Goal: Information Seeking & Learning: Compare options

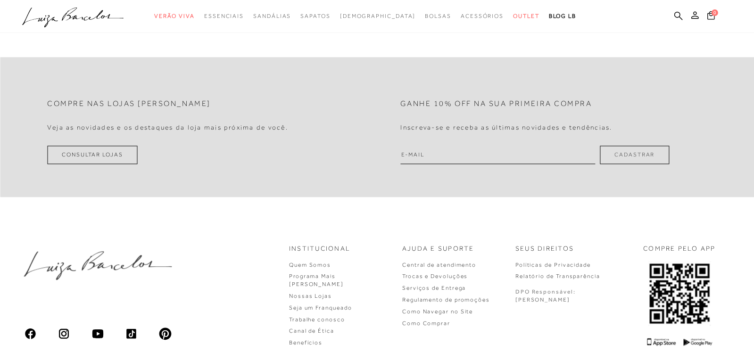
scroll to position [2917, 0]
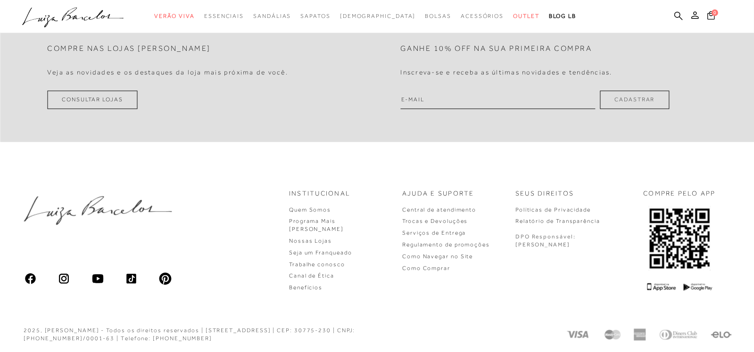
click at [97, 99] on link "Consultar Lojas" at bounding box center [92, 99] width 90 height 18
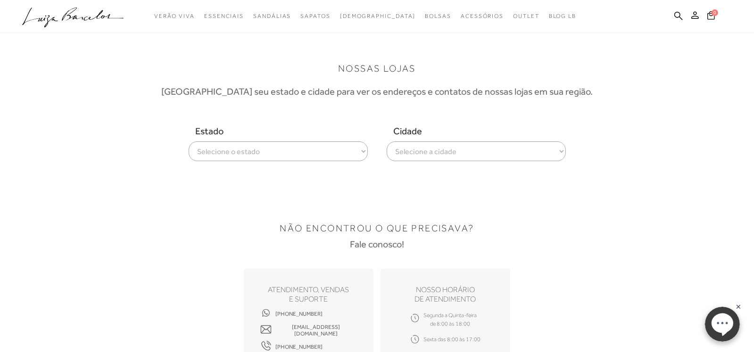
click at [252, 151] on select "Selecione o estado Alagoas Amazonas Bahia Ceará Distrito Federal Espírito Santo…" at bounding box center [278, 151] width 179 height 20
click at [189, 141] on select "Selecione o estado Alagoas Amazonas Bahia Ceará Distrito Federal Espírito Santo…" at bounding box center [278, 151] width 179 height 20
click at [347, 149] on select "Selecione o estado Alagoas Amazonas Bahia Ceará Distrito Federal Espírito Santo…" at bounding box center [278, 151] width 179 height 20
select select
click at [189, 141] on select "Selecione o estado Alagoas Amazonas Bahia Ceará Distrito Federal Espírito Santo…" at bounding box center [278, 151] width 179 height 20
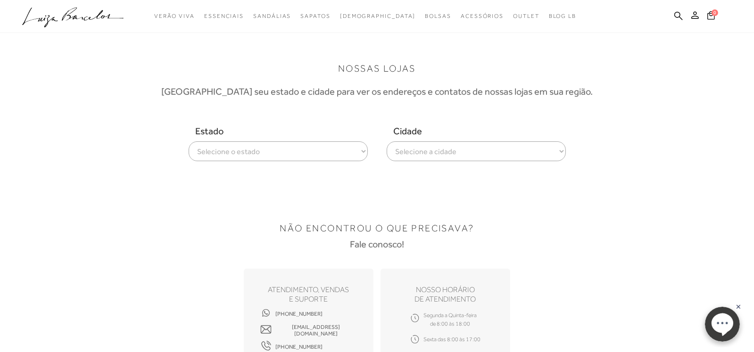
click at [511, 151] on select "Selecione a cidade ver todas Americana Araraquara Barueri Bauru Campinas Presid…" at bounding box center [475, 151] width 179 height 20
select select "[GEOGRAPHIC_DATA]"
click at [386, 141] on select "Selecione a cidade ver todas Americana Araraquara Barueri Bauru Campinas Presid…" at bounding box center [475, 151] width 179 height 20
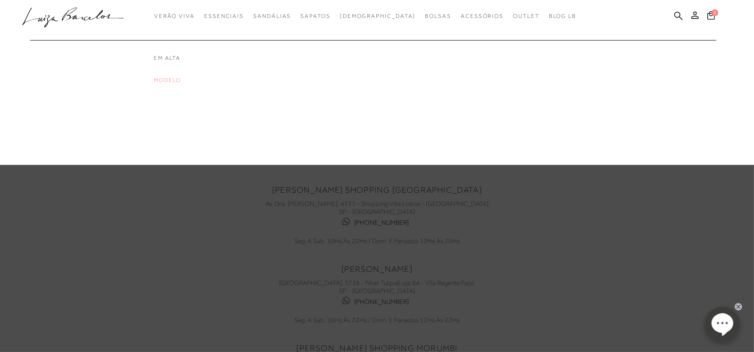
click at [189, 79] on link "Modelo" at bounding box center [191, 80] width 75 height 8
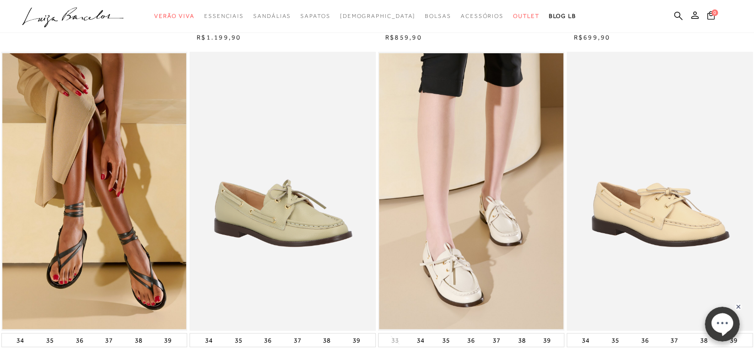
scroll to position [377, 0]
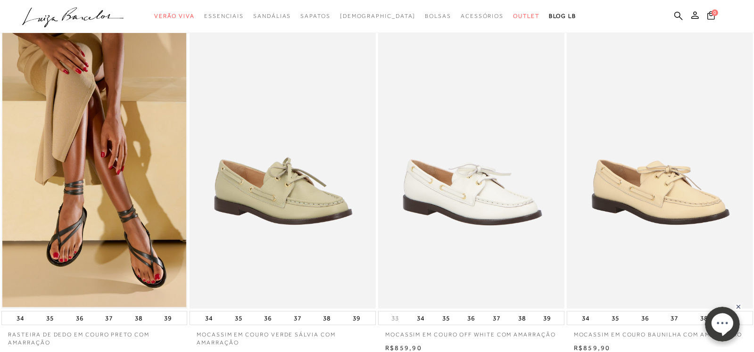
click at [484, 189] on img at bounding box center [471, 169] width 185 height 279
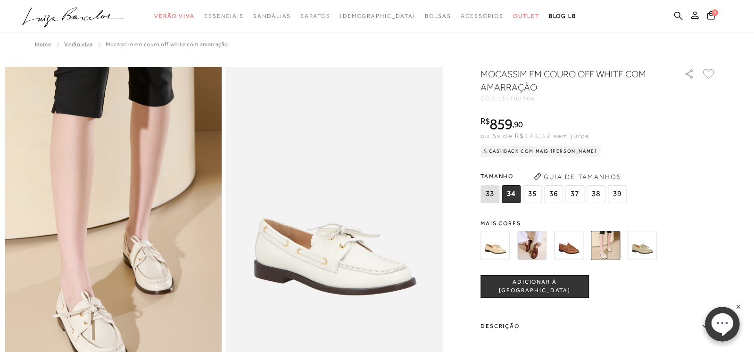
click at [541, 247] on img at bounding box center [531, 245] width 29 height 29
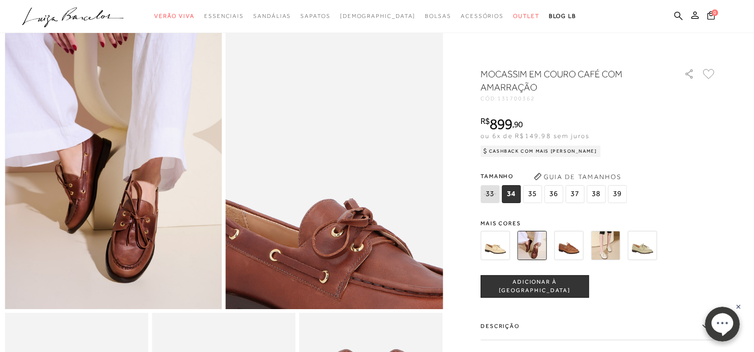
scroll to position [94, 0]
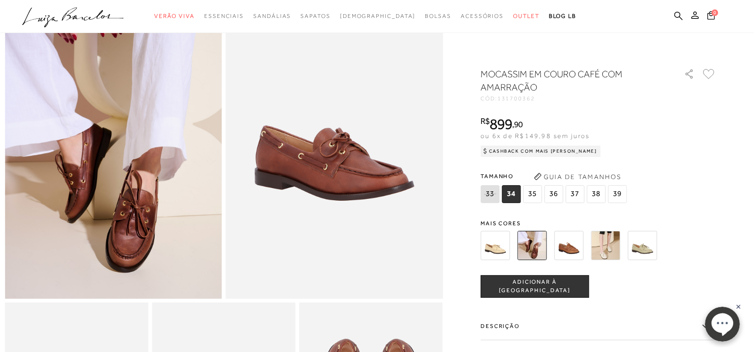
click at [578, 242] on img at bounding box center [568, 245] width 29 height 29
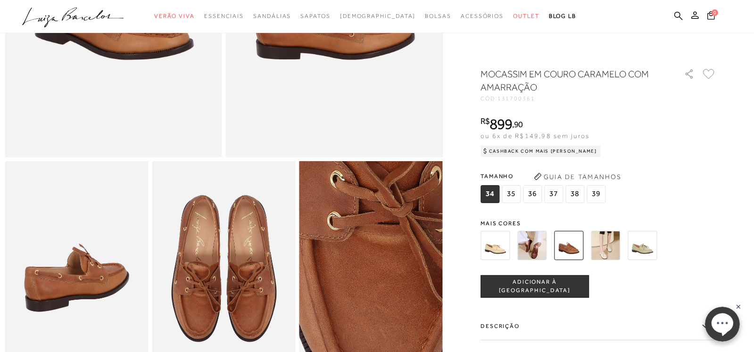
scroll to position [188, 0]
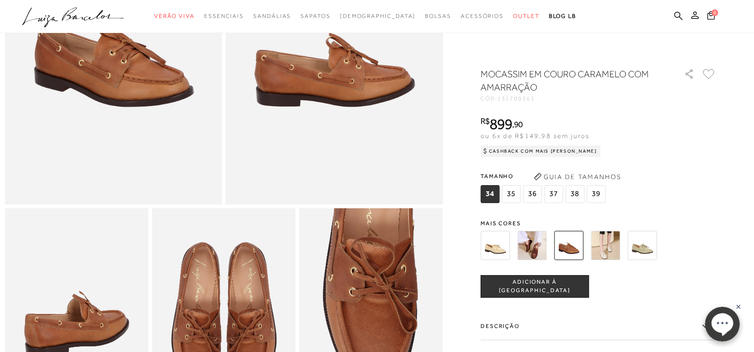
click at [612, 240] on img at bounding box center [605, 245] width 29 height 29
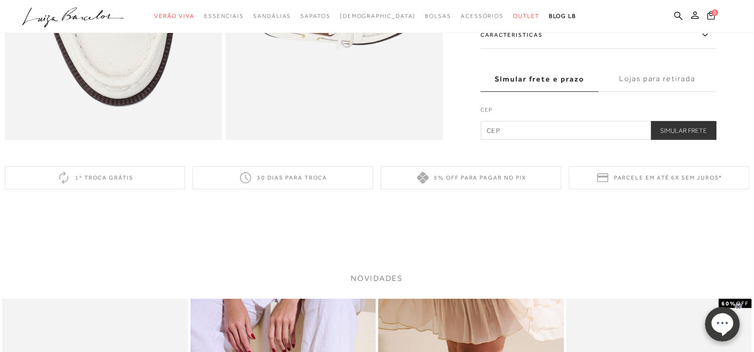
scroll to position [471, 0]
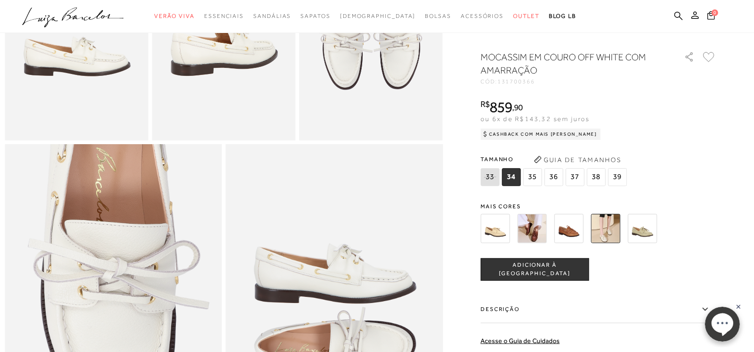
click at [645, 243] on img at bounding box center [641, 228] width 29 height 29
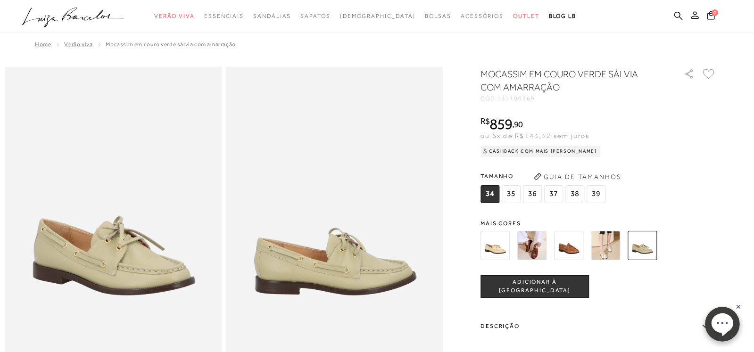
click at [496, 243] on img at bounding box center [494, 245] width 29 height 29
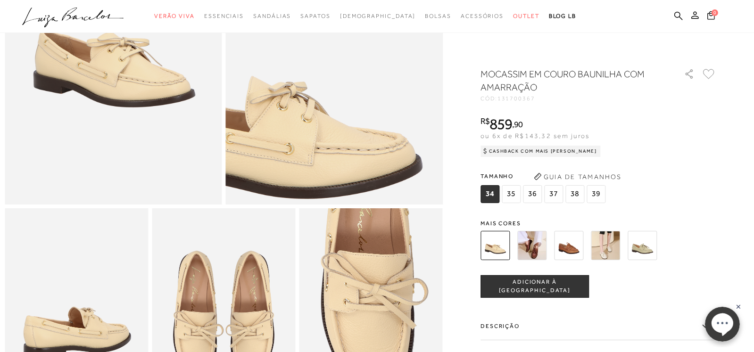
scroll to position [235, 0]
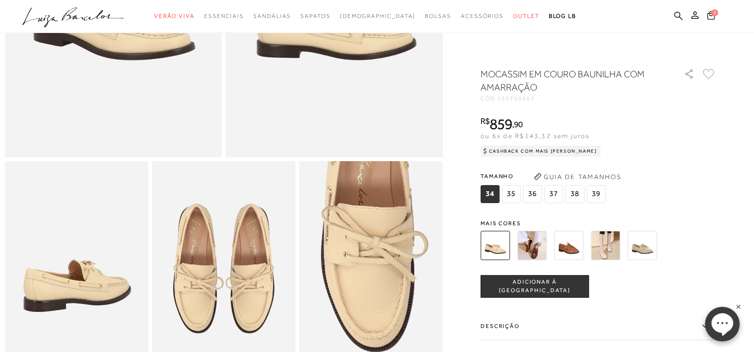
click at [534, 239] on img at bounding box center [531, 245] width 29 height 29
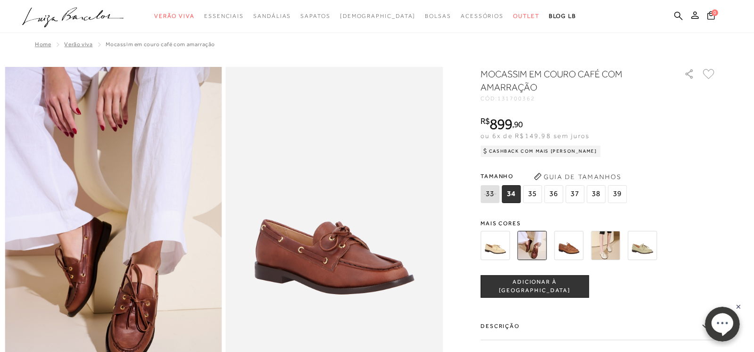
click at [575, 243] on img at bounding box center [568, 245] width 29 height 29
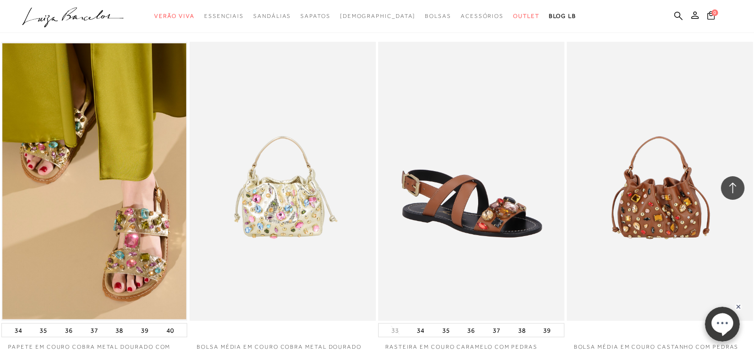
scroll to position [1461, 0]
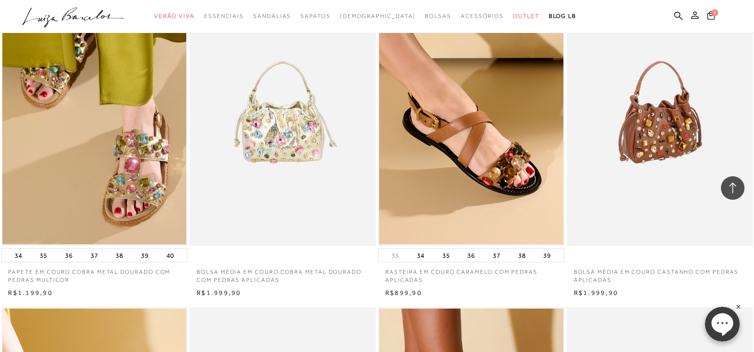
click at [676, 125] on img at bounding box center [659, 106] width 185 height 279
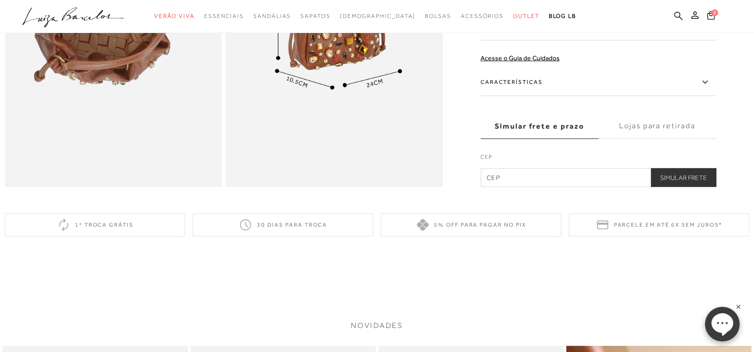
scroll to position [659, 0]
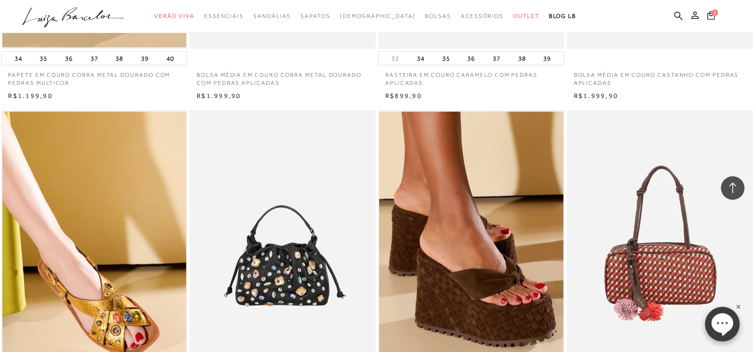
scroll to position [1885, 0]
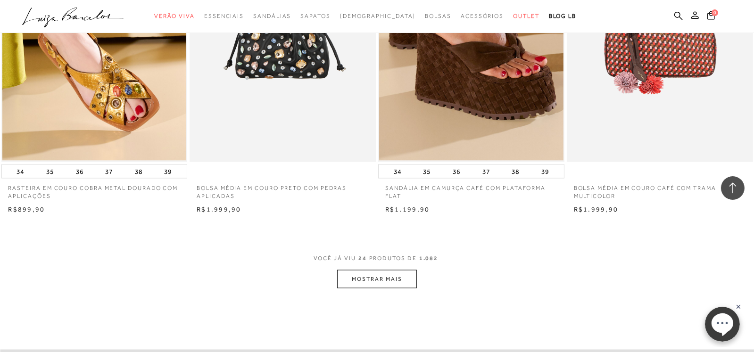
click at [389, 280] on button "MOSTRAR MAIS" at bounding box center [376, 279] width 79 height 18
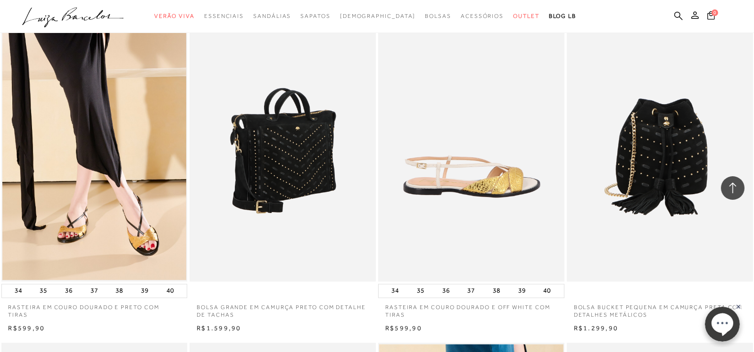
scroll to position [2121, 0]
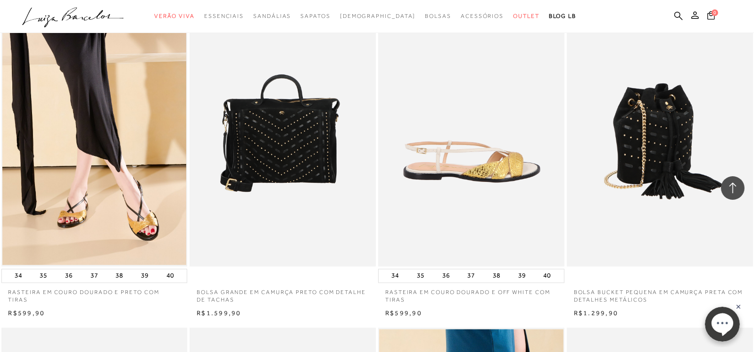
click at [646, 125] on img at bounding box center [659, 126] width 185 height 279
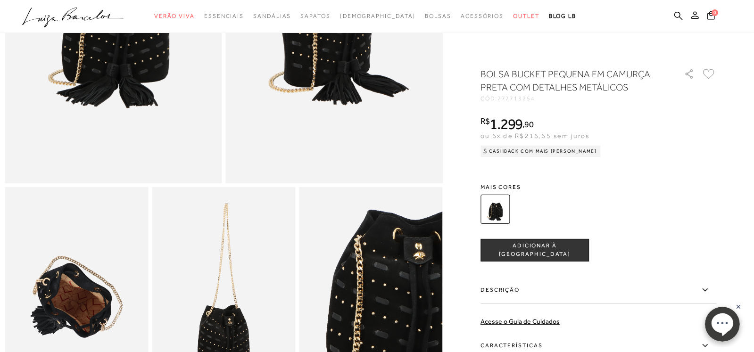
scroll to position [94, 0]
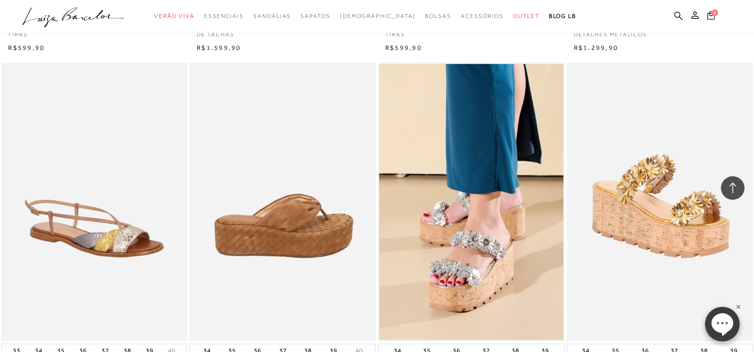
scroll to position [2403, 0]
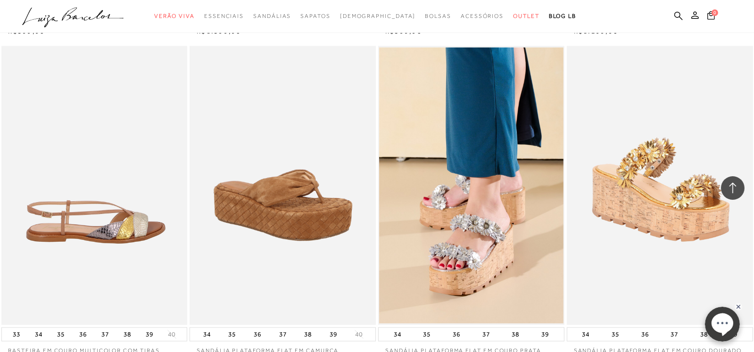
click at [76, 224] on img at bounding box center [94, 185] width 185 height 279
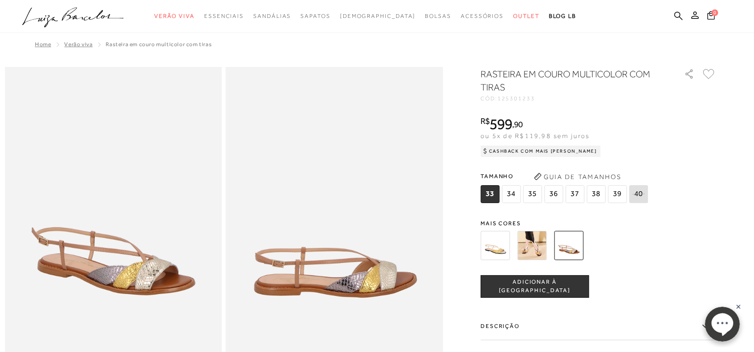
click at [541, 243] on img at bounding box center [531, 245] width 29 height 29
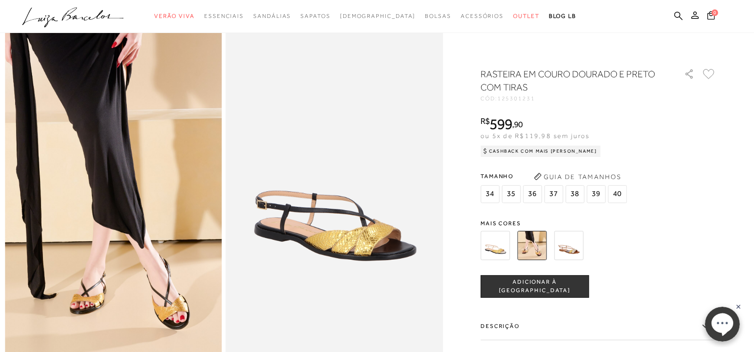
scroll to position [94, 0]
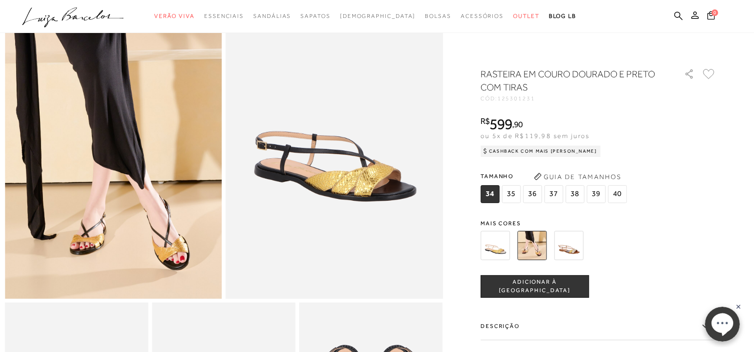
click at [493, 242] on img at bounding box center [494, 245] width 29 height 29
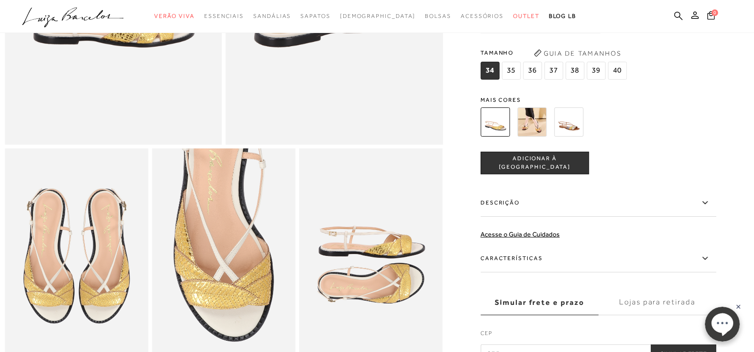
scroll to position [283, 0]
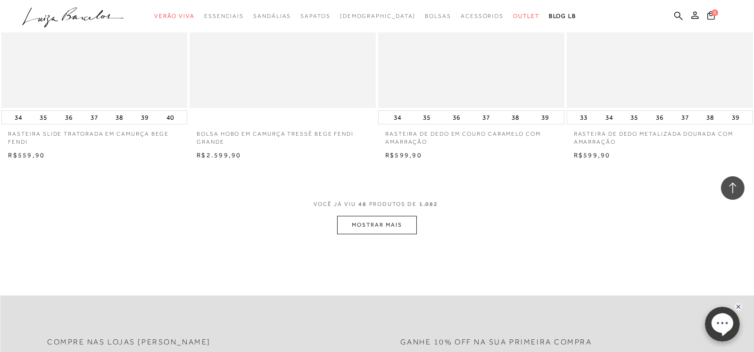
scroll to position [4053, 0]
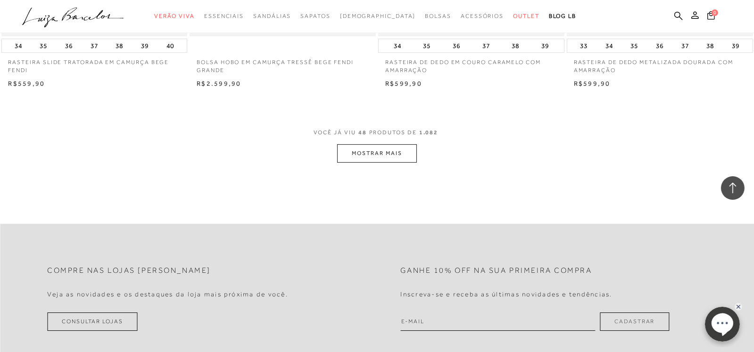
click at [387, 156] on button "MOSTRAR MAIS" at bounding box center [376, 153] width 79 height 18
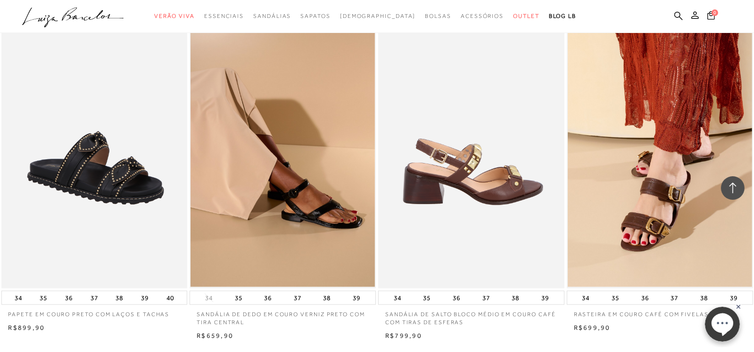
scroll to position [6126, 0]
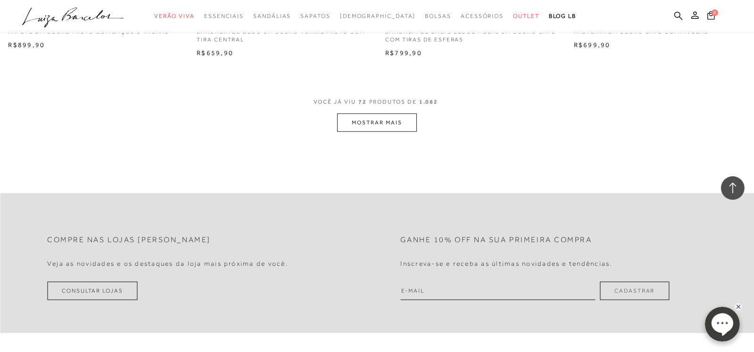
click at [384, 121] on button "MOSTRAR MAIS" at bounding box center [376, 123] width 79 height 18
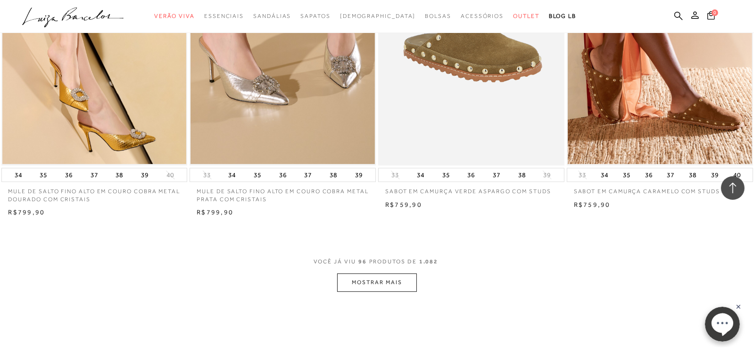
scroll to position [8012, 0]
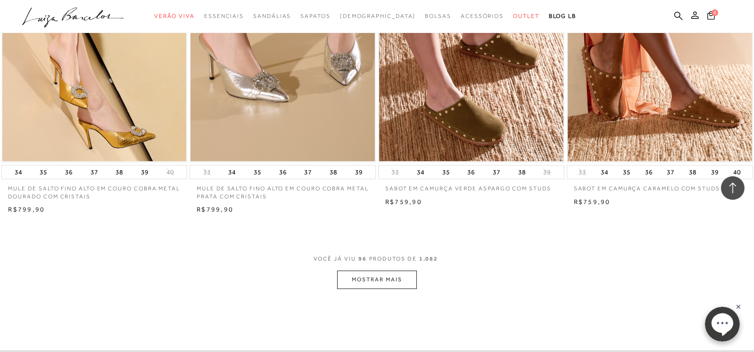
click at [385, 280] on button "MOSTRAR MAIS" at bounding box center [376, 280] width 79 height 18
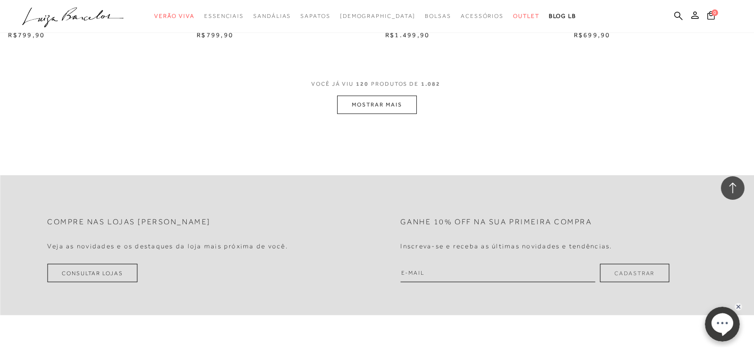
scroll to position [10274, 0]
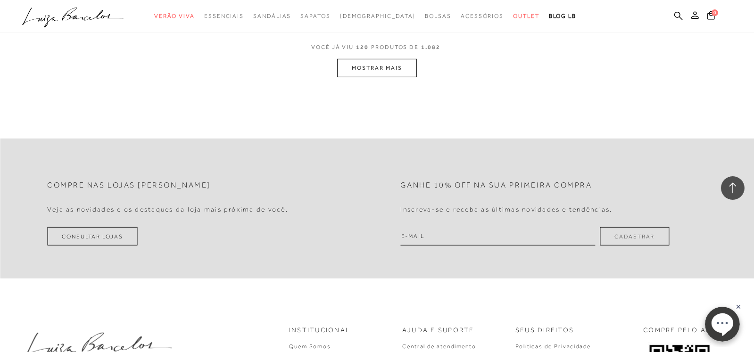
click at [384, 67] on button "MOSTRAR MAIS" at bounding box center [376, 68] width 79 height 18
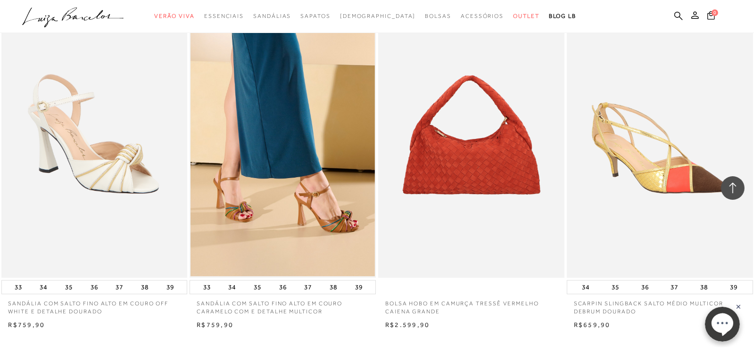
scroll to position [12065, 0]
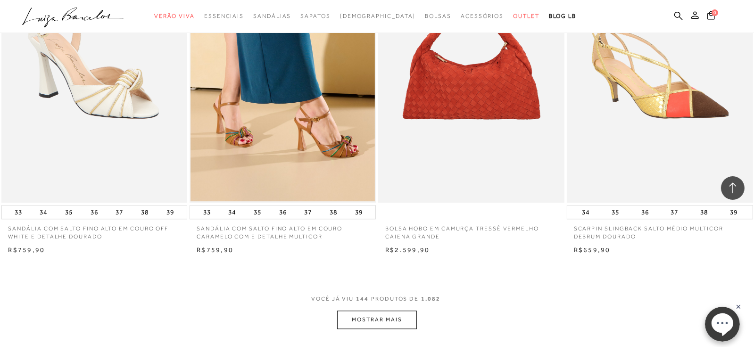
click at [387, 320] on button "MOSTRAR MAIS" at bounding box center [376, 320] width 79 height 18
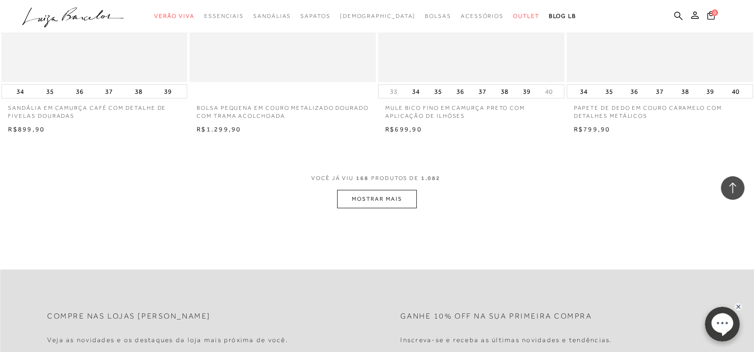
scroll to position [14186, 0]
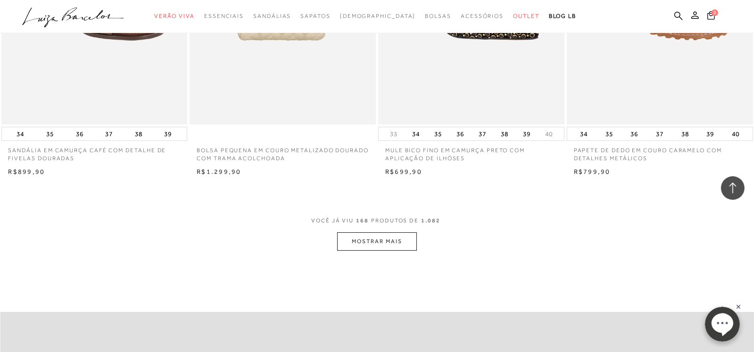
click at [389, 240] on button "MOSTRAR MAIS" at bounding box center [376, 241] width 79 height 18
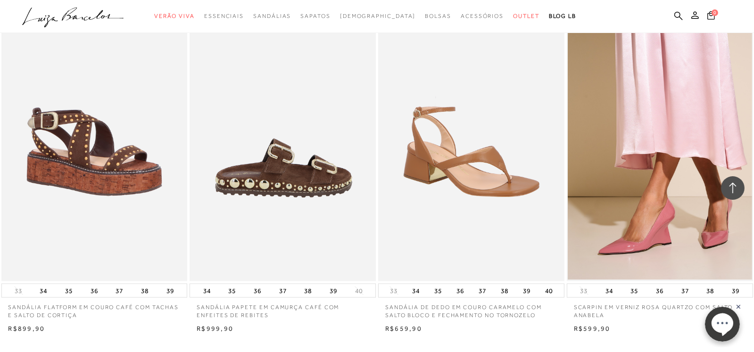
scroll to position [16354, 0]
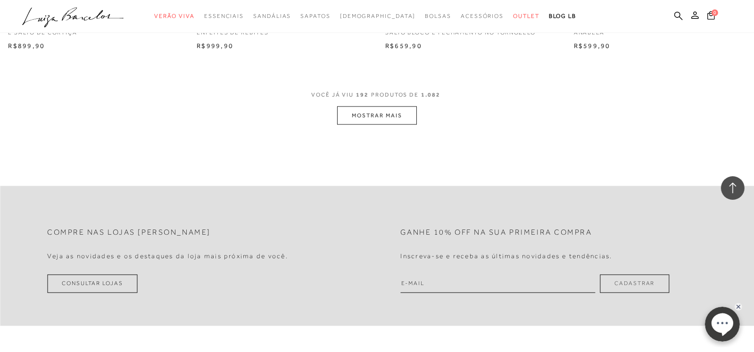
click at [381, 114] on button "MOSTRAR MAIS" at bounding box center [376, 116] width 79 height 18
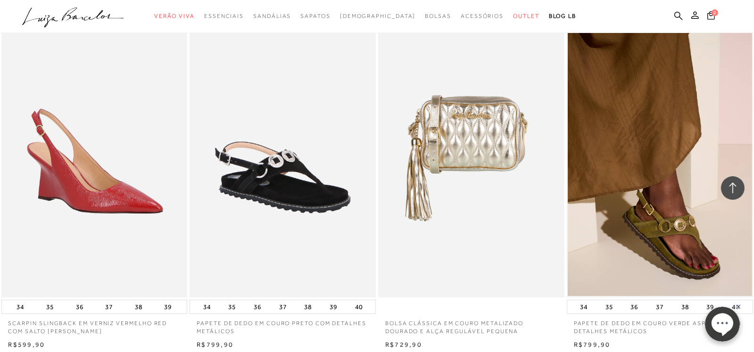
scroll to position [18333, 0]
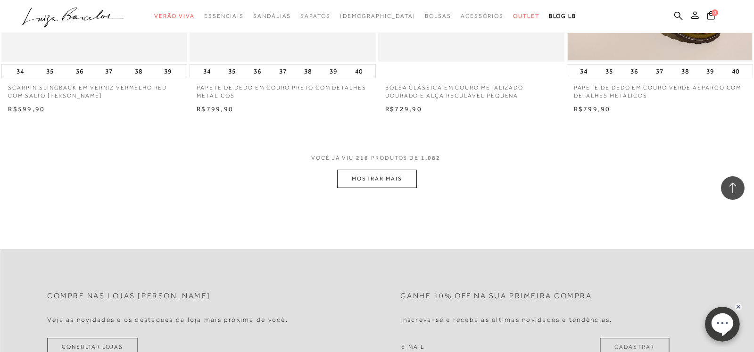
click at [387, 177] on button "MOSTRAR MAIS" at bounding box center [376, 179] width 79 height 18
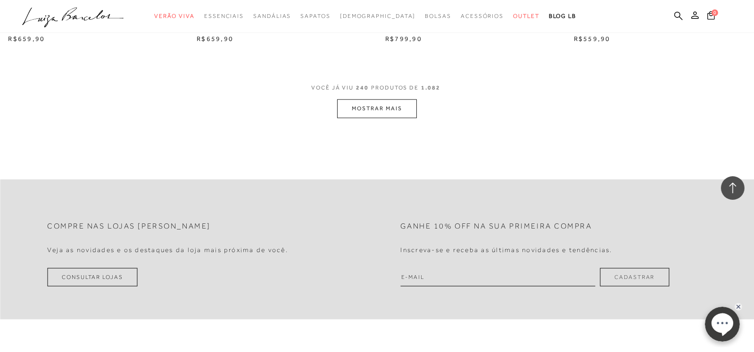
scroll to position [20454, 0]
click at [382, 107] on button "MOSTRAR MAIS" at bounding box center [376, 108] width 79 height 18
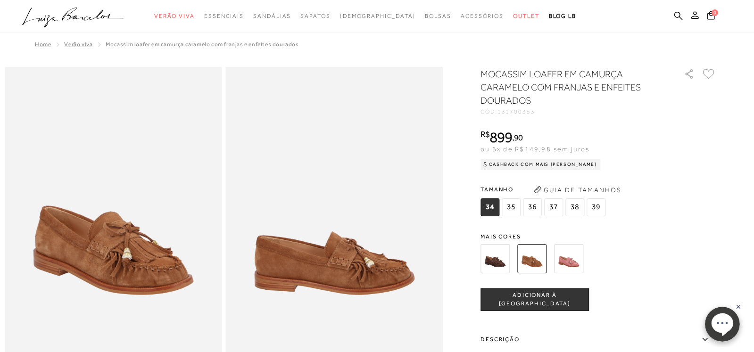
click at [571, 261] on img at bounding box center [568, 258] width 29 height 29
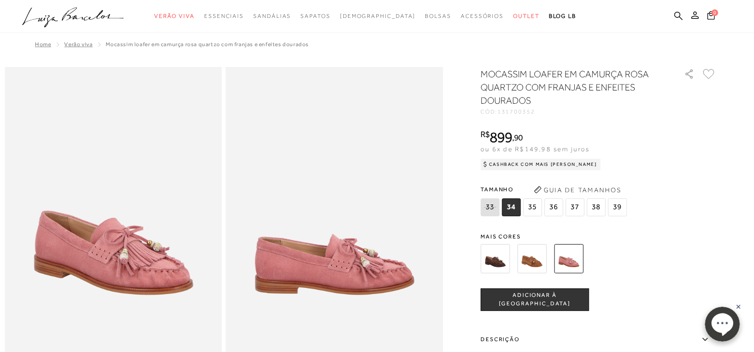
click at [495, 255] on img at bounding box center [494, 258] width 29 height 29
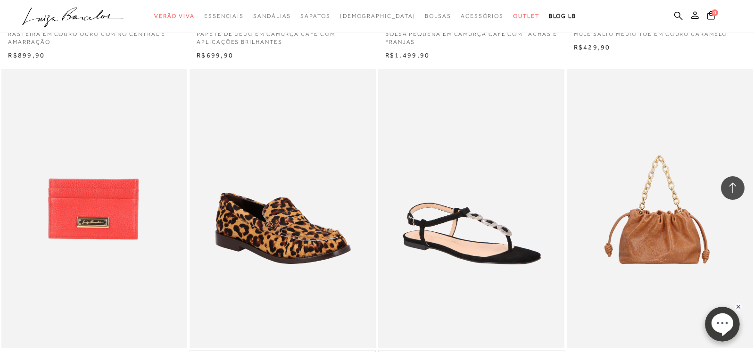
scroll to position [24371, 0]
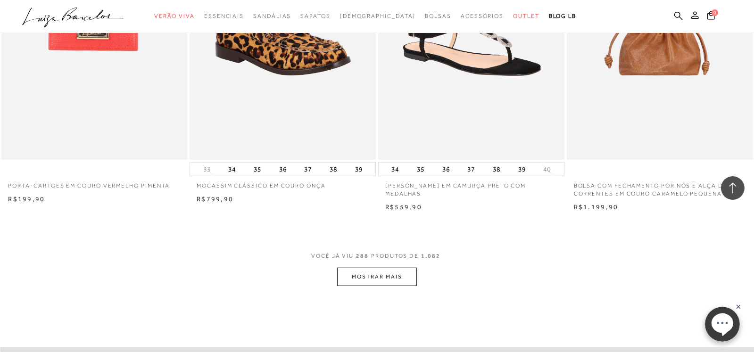
click at [387, 279] on button "MOSTRAR MAIS" at bounding box center [376, 277] width 79 height 18
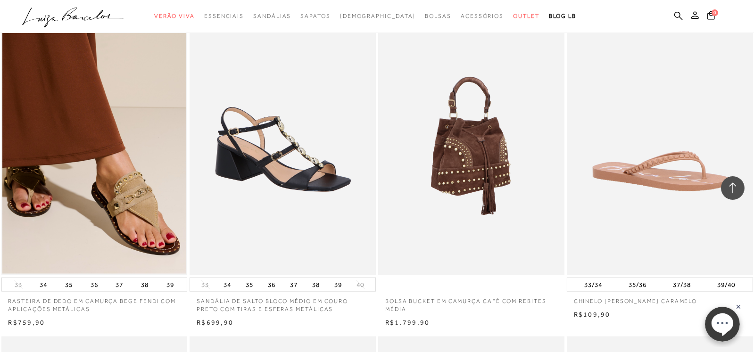
scroll to position [24983, 0]
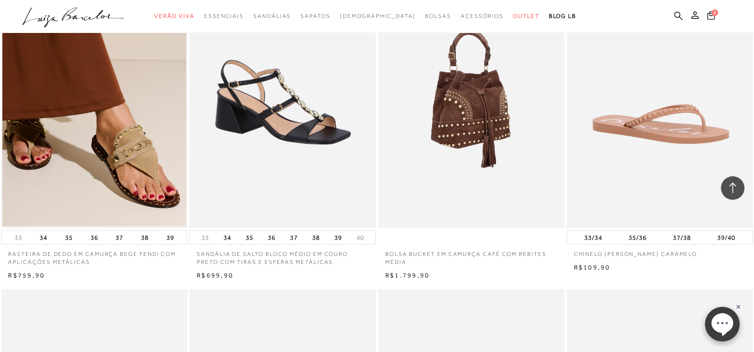
click at [476, 92] on img at bounding box center [471, 88] width 185 height 279
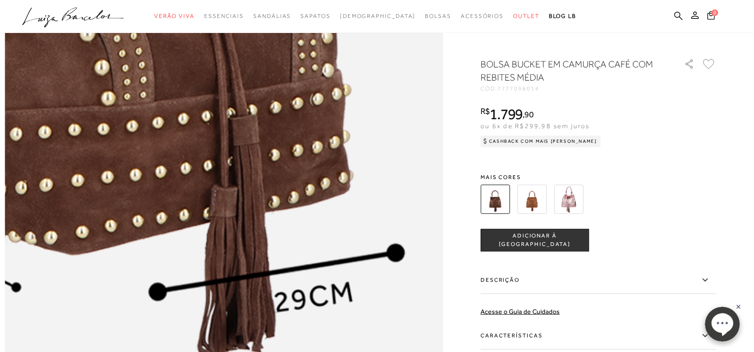
scroll to position [848, 0]
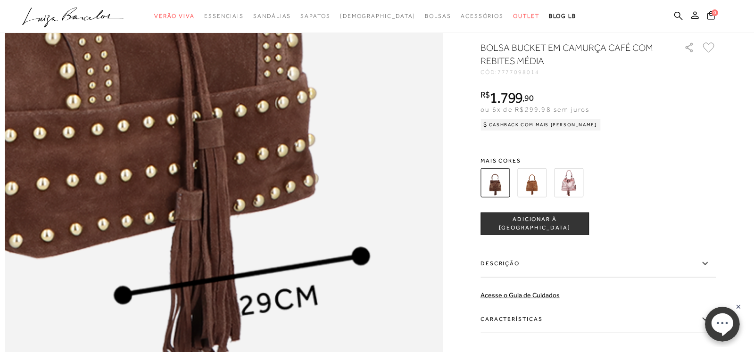
click at [321, 172] on img at bounding box center [128, 33] width 876 height 1313
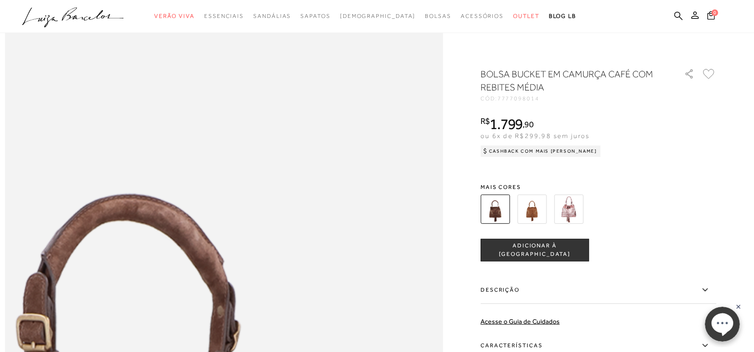
scroll to position [518, 0]
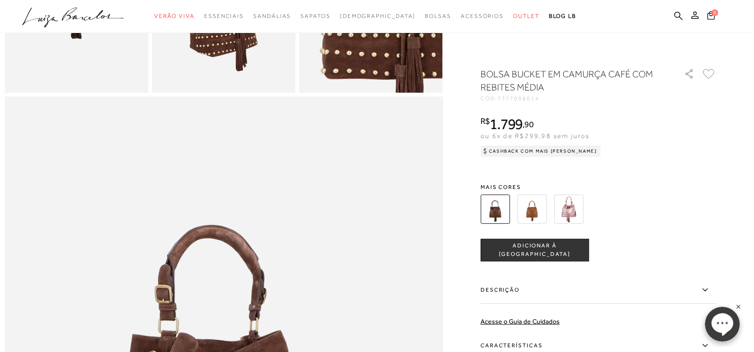
click at [538, 209] on img at bounding box center [531, 209] width 29 height 29
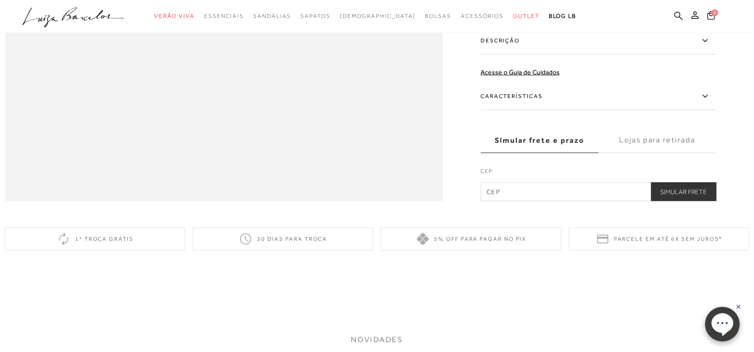
scroll to position [848, 0]
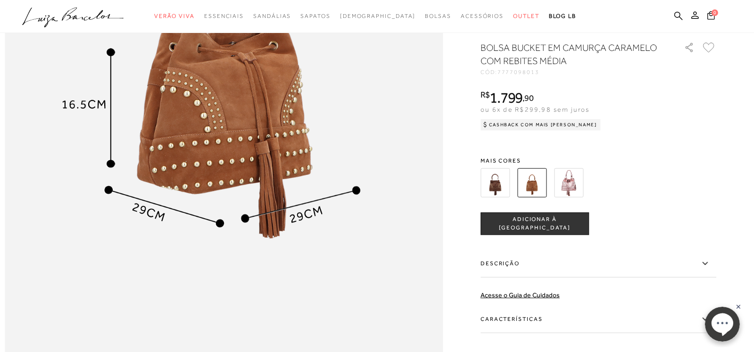
click at [575, 197] on img at bounding box center [568, 182] width 29 height 29
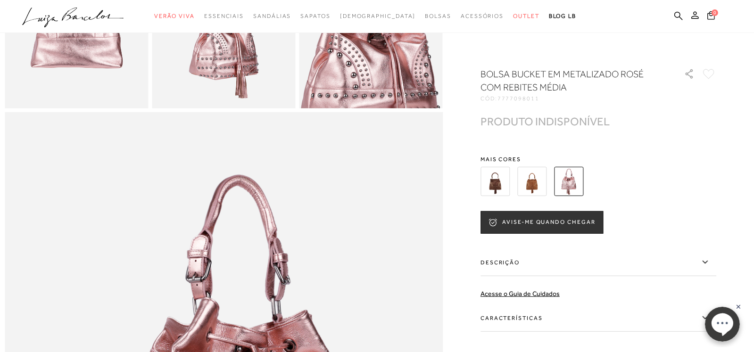
scroll to position [706, 0]
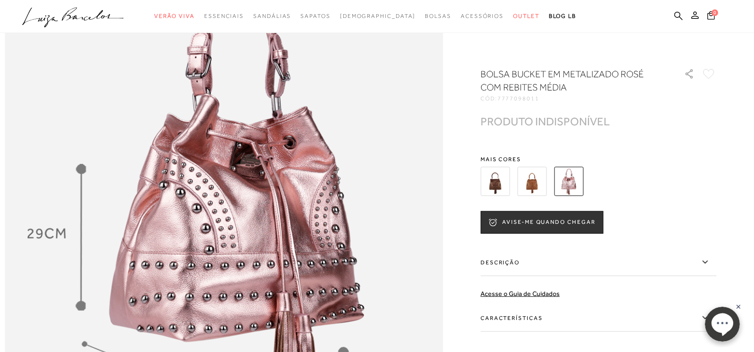
click at [534, 181] on img at bounding box center [531, 181] width 29 height 29
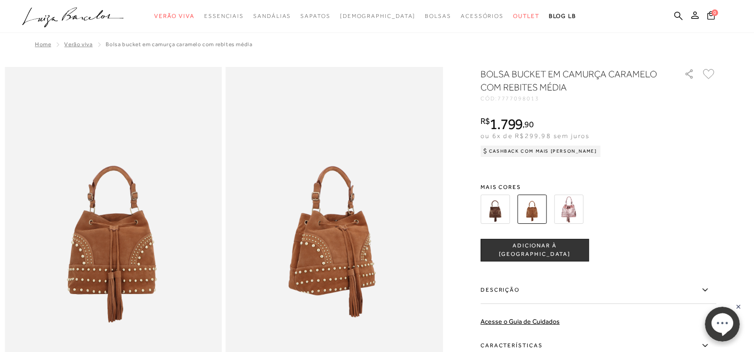
click at [501, 206] on img at bounding box center [494, 209] width 29 height 29
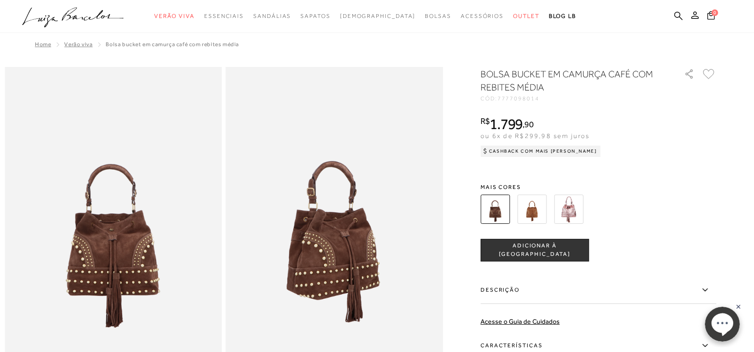
scroll to position [283, 0]
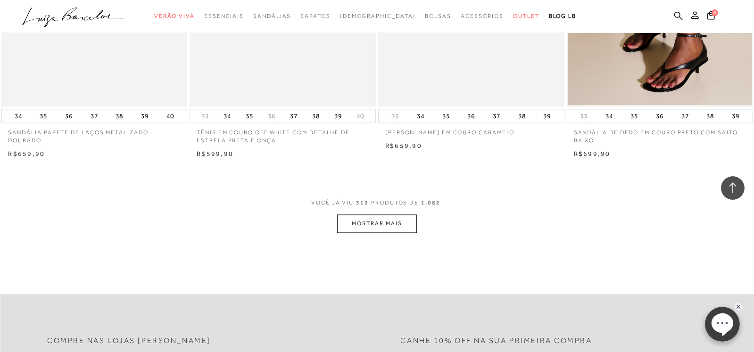
scroll to position [26504, 0]
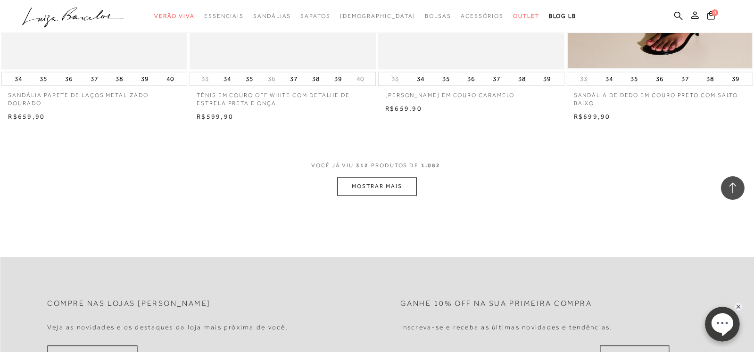
click at [383, 188] on button "MOSTRAR MAIS" at bounding box center [376, 186] width 79 height 18
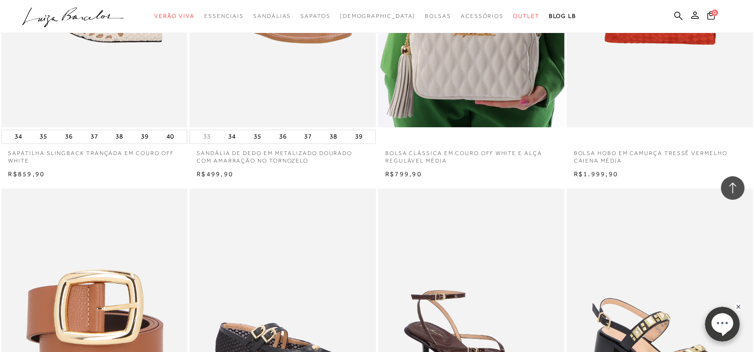
scroll to position [26692, 0]
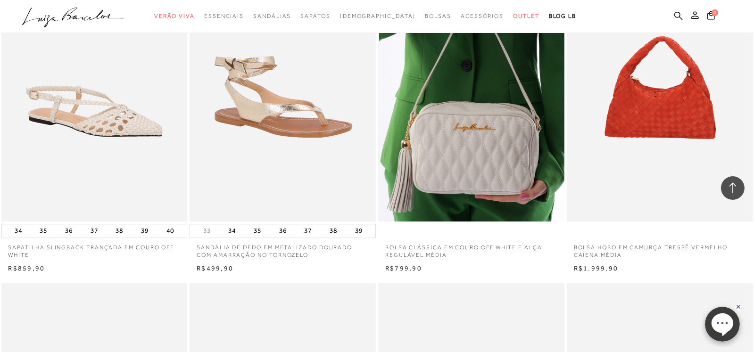
click at [479, 134] on img at bounding box center [471, 81] width 185 height 279
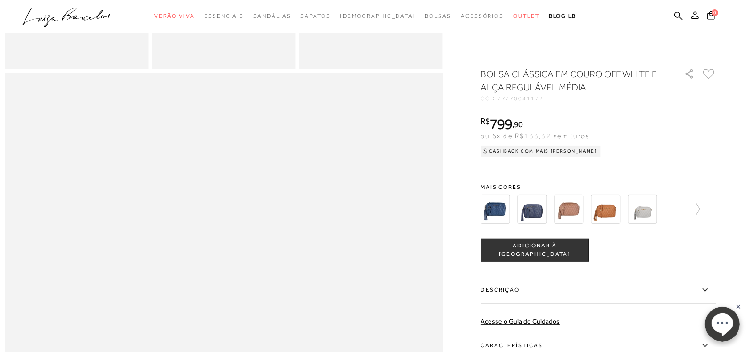
scroll to position [754, 0]
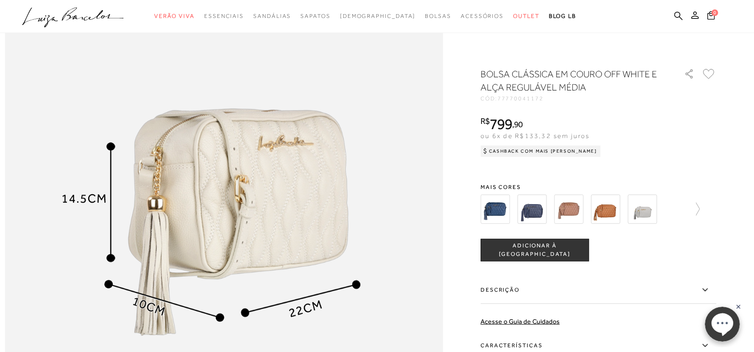
click at [647, 212] on img at bounding box center [641, 209] width 29 height 29
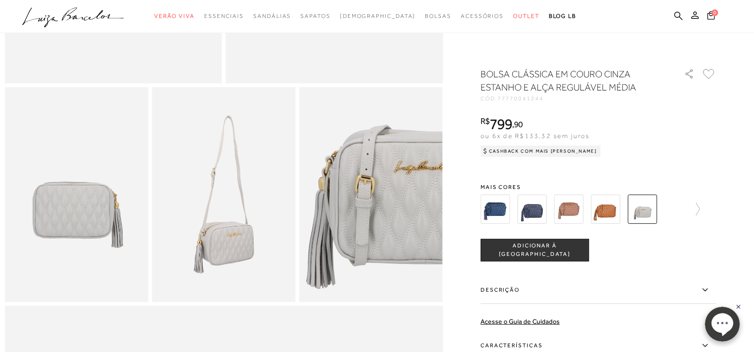
scroll to position [424, 0]
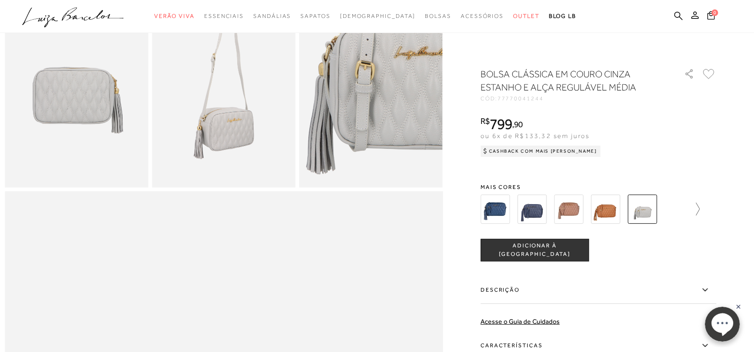
click at [699, 208] on icon at bounding box center [692, 209] width 13 height 13
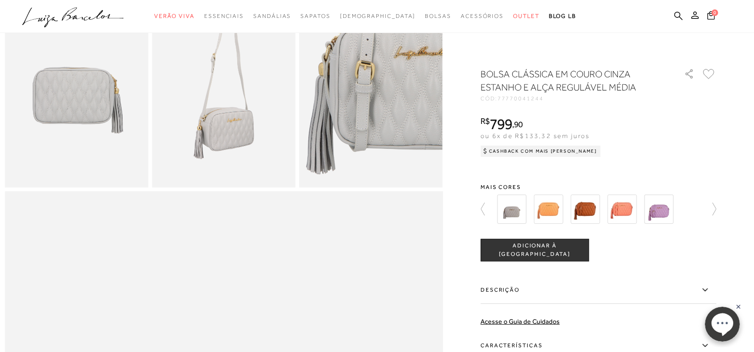
click at [586, 213] on img at bounding box center [584, 209] width 29 height 29
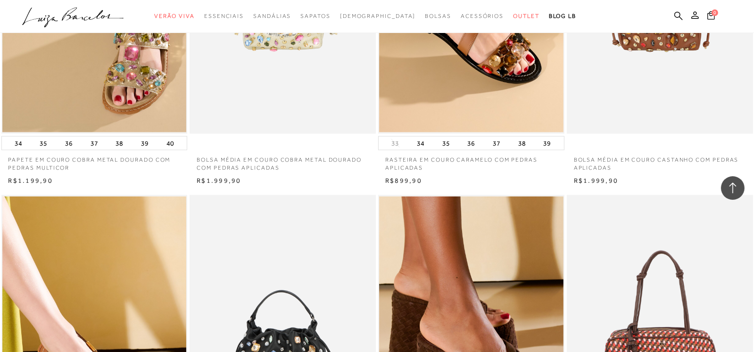
scroll to position [1997, 0]
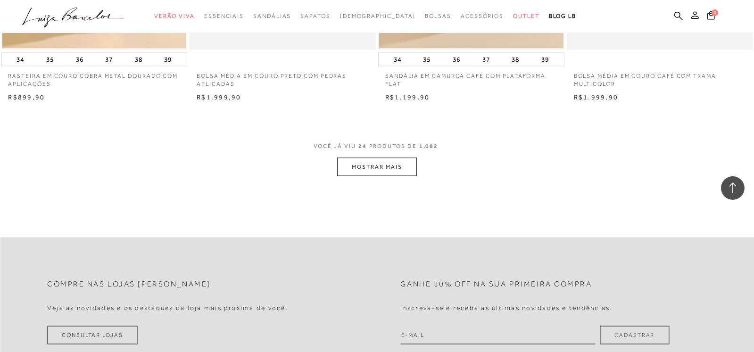
click at [396, 166] on button "MOSTRAR MAIS" at bounding box center [376, 167] width 79 height 18
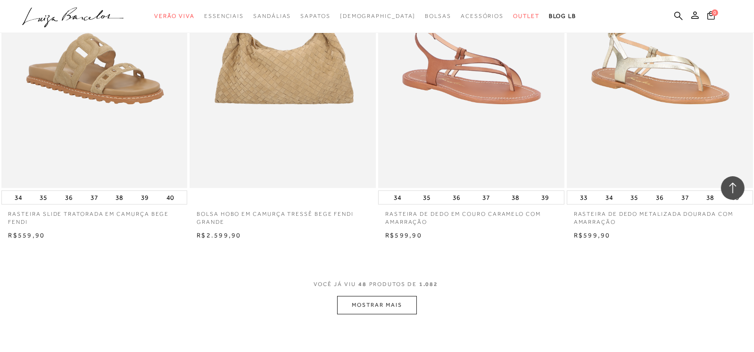
scroll to position [4040, 0]
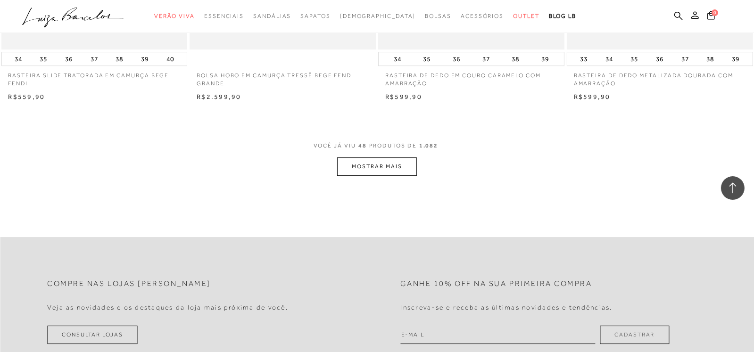
click at [380, 164] on button "MOSTRAR MAIS" at bounding box center [376, 166] width 79 height 18
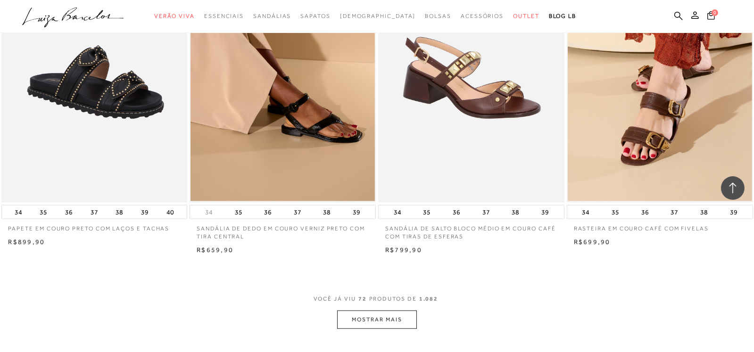
scroll to position [5925, 0]
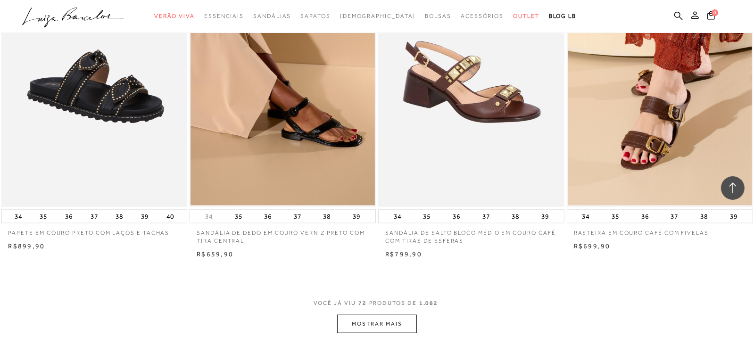
click at [382, 324] on button "MOSTRAR MAIS" at bounding box center [376, 324] width 79 height 18
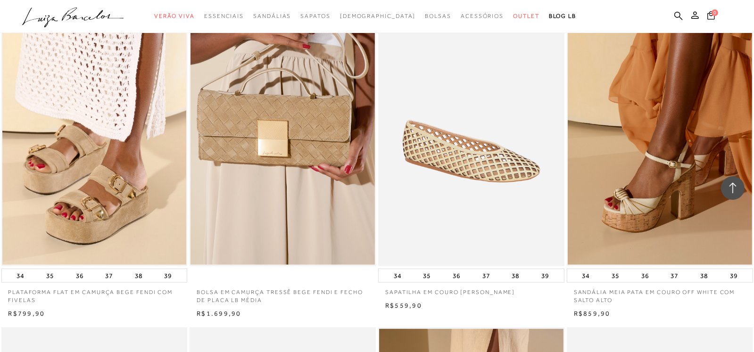
scroll to position [6208, 0]
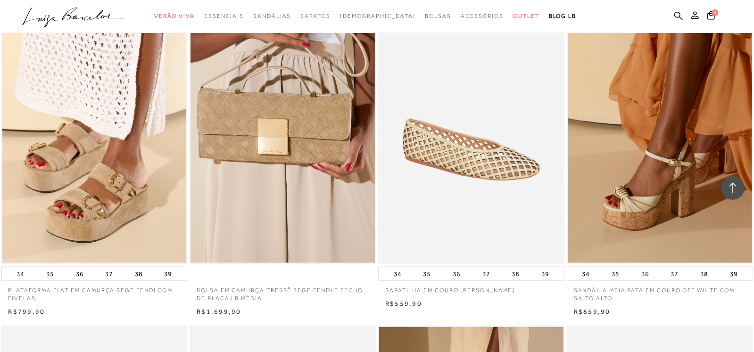
click at [475, 144] on img at bounding box center [471, 124] width 185 height 279
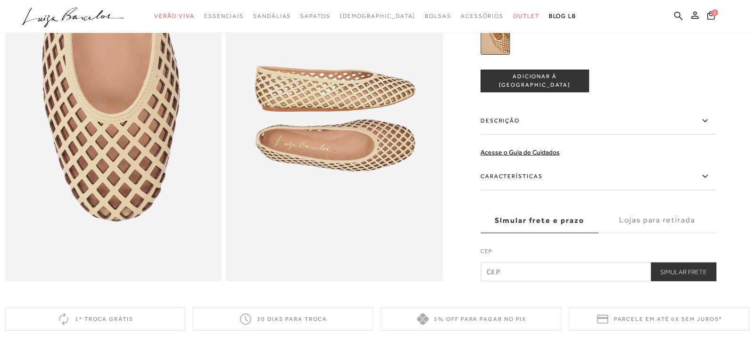
scroll to position [471, 0]
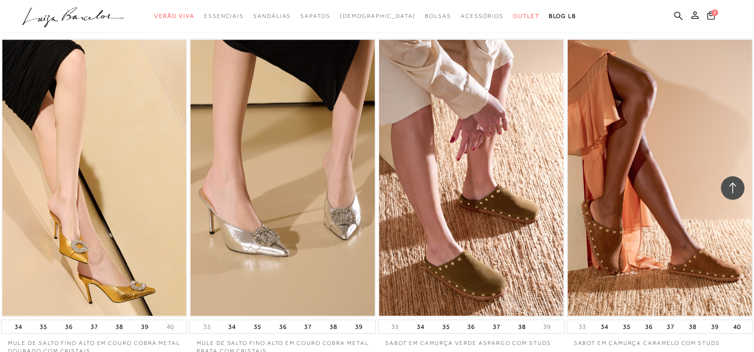
scroll to position [8187, 0]
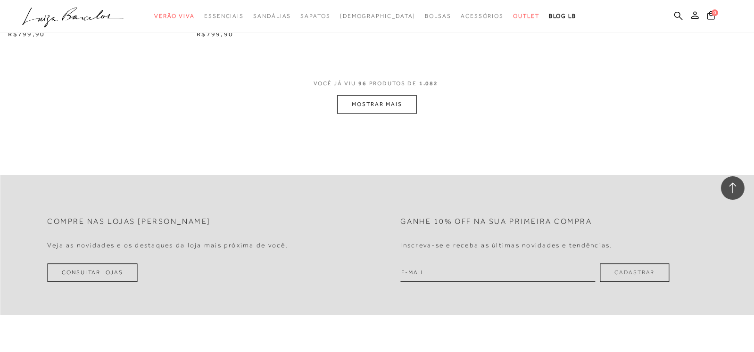
click at [397, 97] on button "MOSTRAR MAIS" at bounding box center [376, 104] width 79 height 18
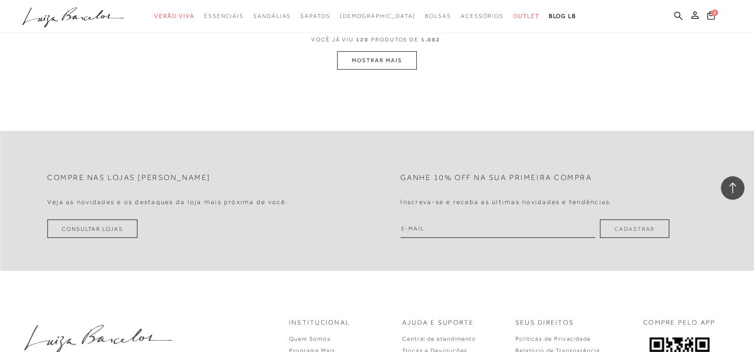
scroll to position [10175, 0]
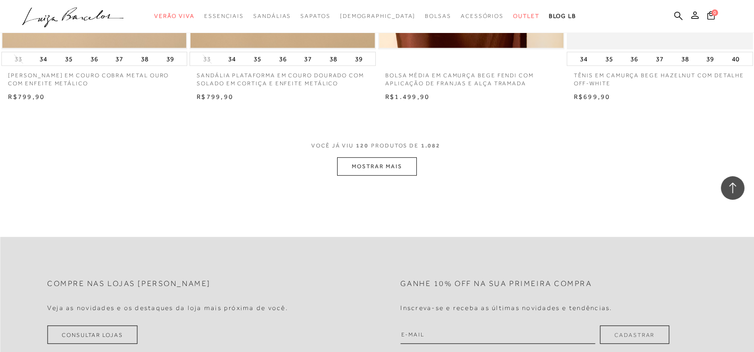
click at [387, 164] on button "MOSTRAR MAIS" at bounding box center [376, 166] width 79 height 18
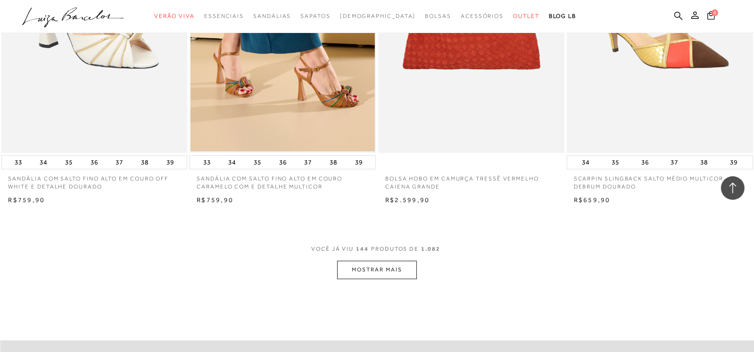
scroll to position [12124, 0]
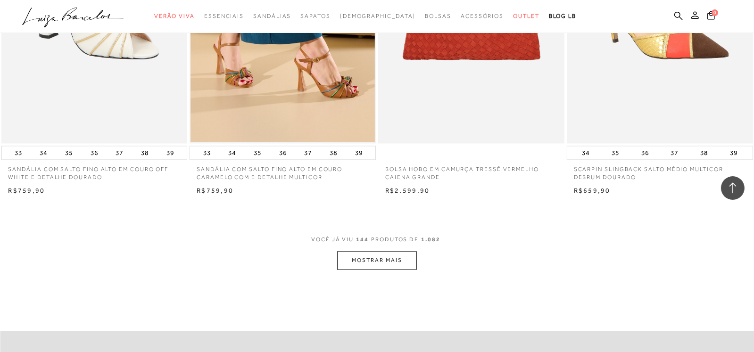
click at [389, 262] on button "MOSTRAR MAIS" at bounding box center [376, 260] width 79 height 18
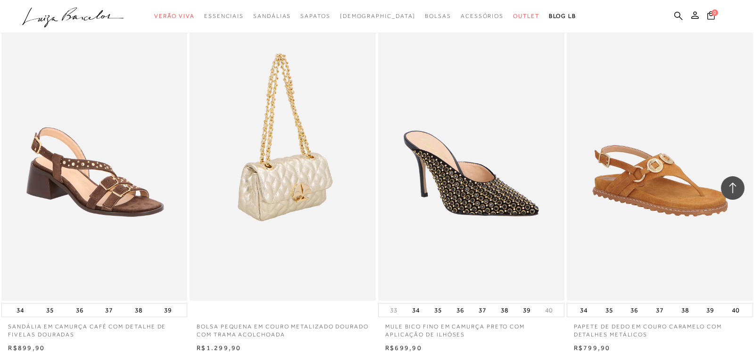
scroll to position [14292, 0]
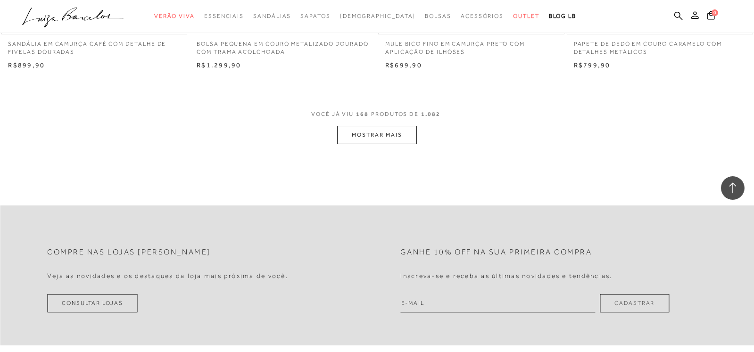
click at [382, 131] on button "MOSTRAR MAIS" at bounding box center [376, 135] width 79 height 18
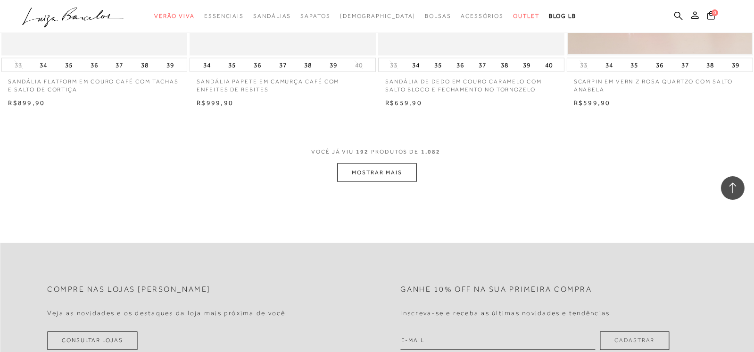
scroll to position [16366, 0]
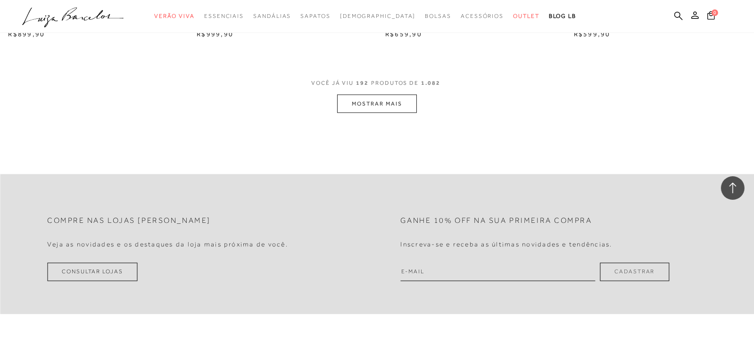
click at [371, 101] on button "MOSTRAR MAIS" at bounding box center [376, 104] width 79 height 18
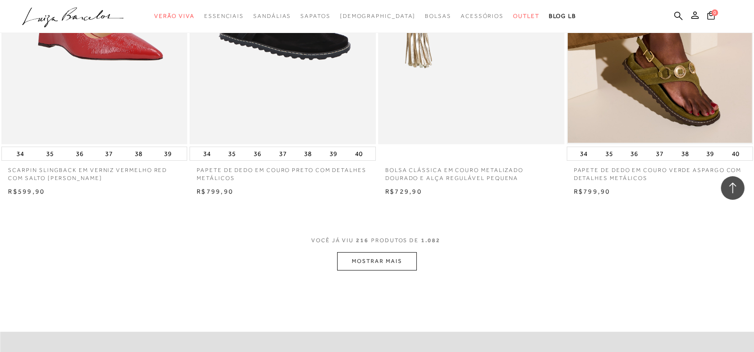
scroll to position [18204, 0]
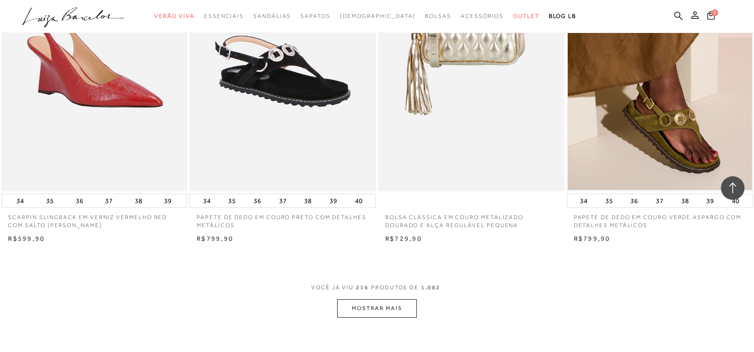
click at [383, 308] on button "MOSTRAR MAIS" at bounding box center [376, 308] width 79 height 18
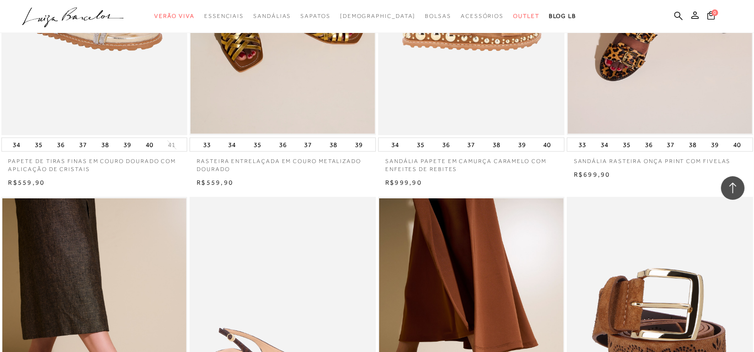
scroll to position [20230, 0]
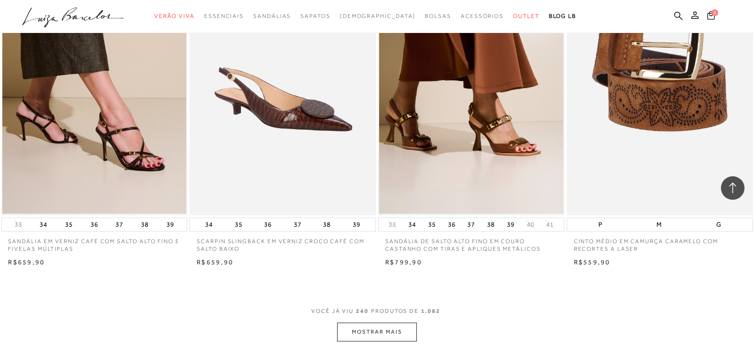
click at [376, 333] on button "MOSTRAR MAIS" at bounding box center [376, 332] width 79 height 18
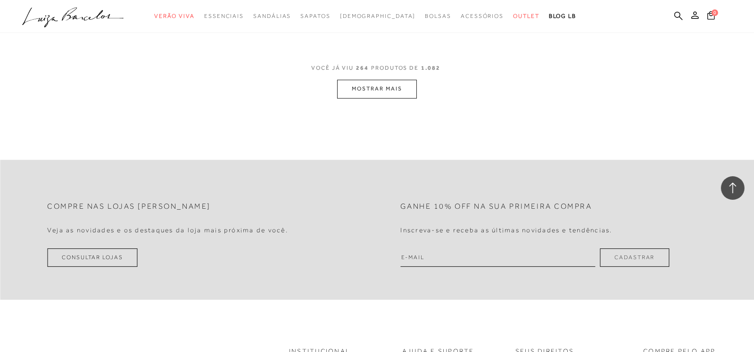
scroll to position [22540, 0]
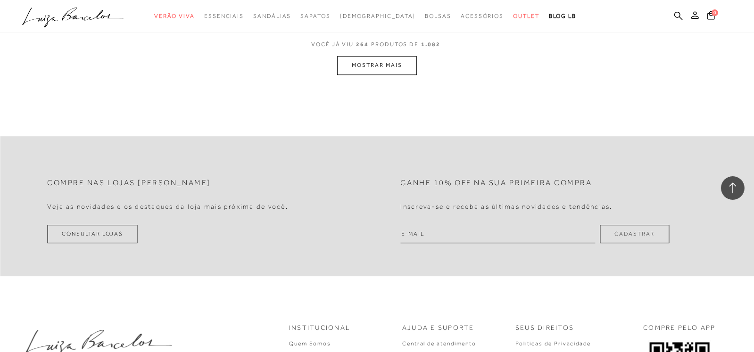
click at [391, 64] on button "MOSTRAR MAIS" at bounding box center [376, 65] width 79 height 18
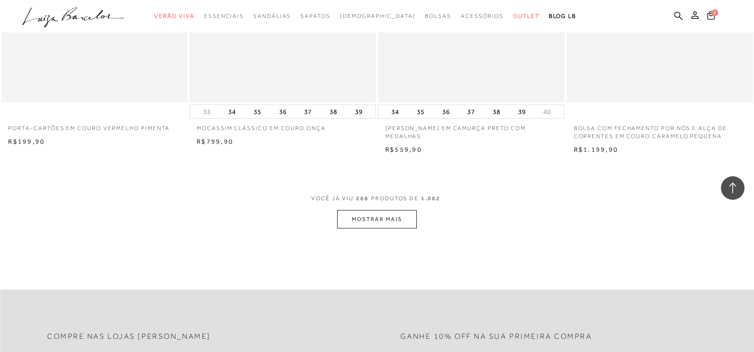
scroll to position [24434, 0]
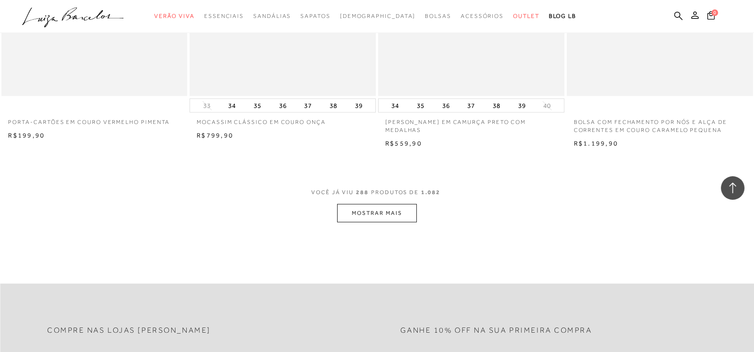
click at [384, 213] on button "MOSTRAR MAIS" at bounding box center [376, 213] width 79 height 18
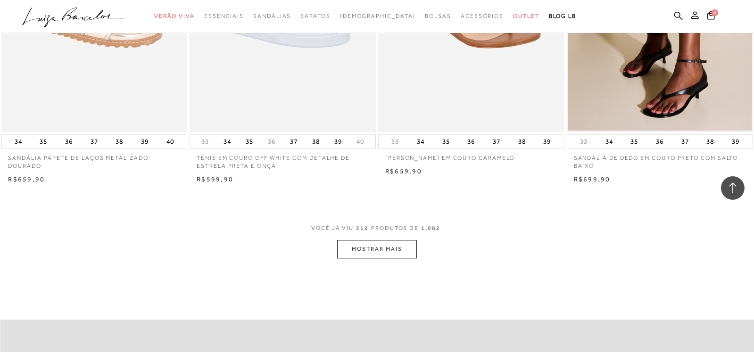
scroll to position [26555, 0]
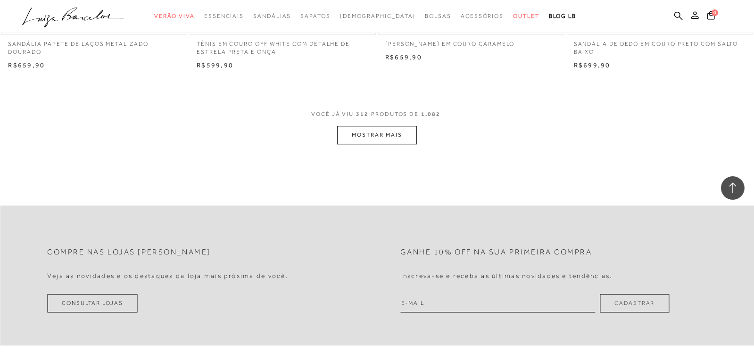
click at [392, 134] on button "MOSTRAR MAIS" at bounding box center [376, 135] width 79 height 18
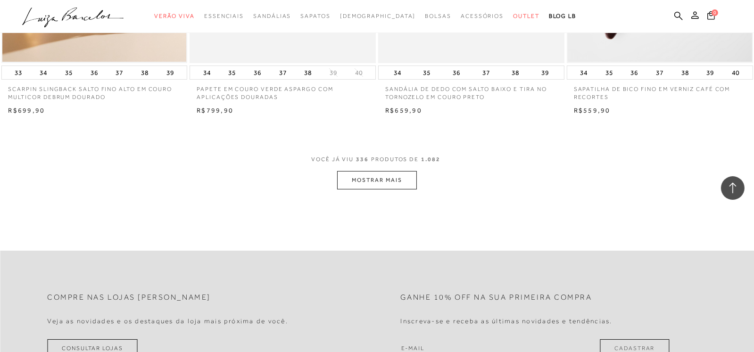
scroll to position [28582, 0]
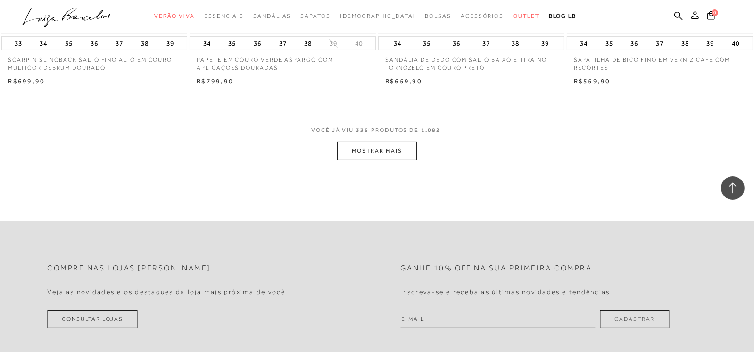
click at [386, 153] on button "MOSTRAR MAIS" at bounding box center [376, 151] width 79 height 18
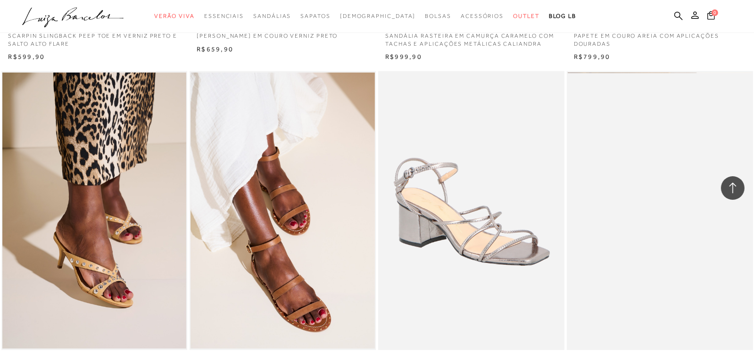
scroll to position [29289, 0]
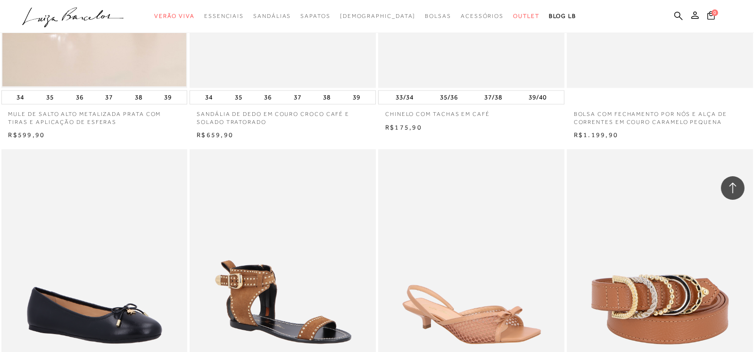
scroll to position [29854, 0]
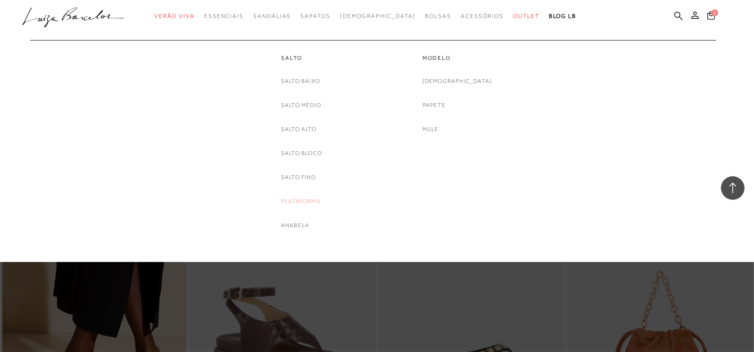
click at [301, 200] on link "Plataforma" at bounding box center [301, 202] width 40 height 10
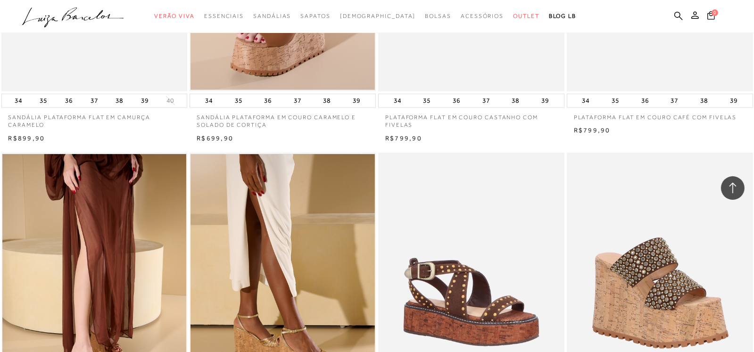
scroll to position [1413, 0]
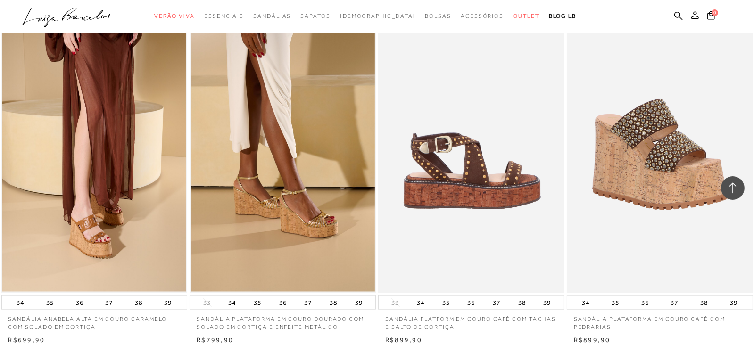
click at [478, 173] on img at bounding box center [471, 153] width 185 height 279
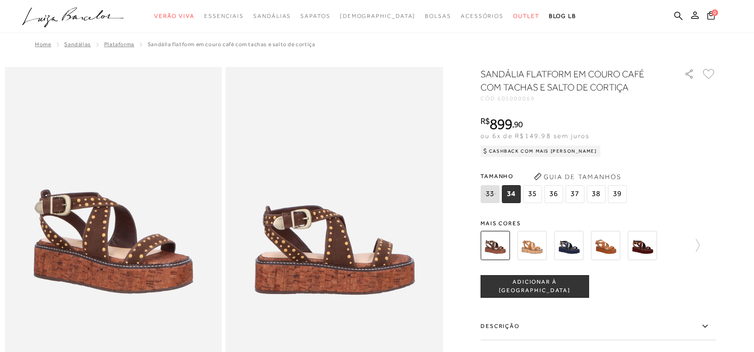
click at [533, 244] on img at bounding box center [531, 245] width 29 height 29
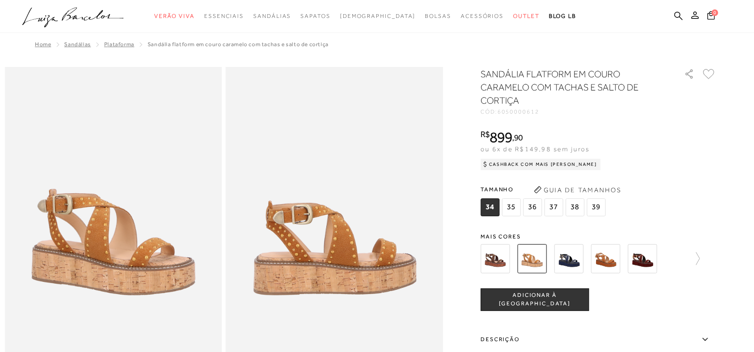
scroll to position [235, 0]
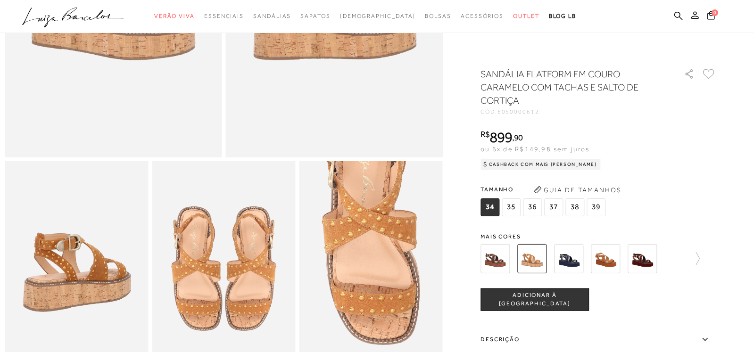
click at [572, 261] on img at bounding box center [568, 258] width 29 height 29
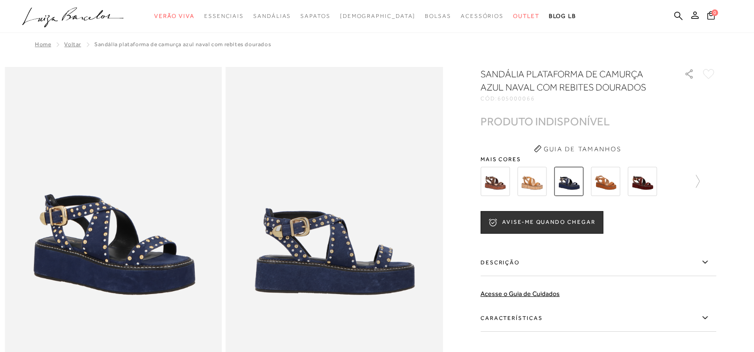
click at [607, 180] on img at bounding box center [605, 181] width 29 height 29
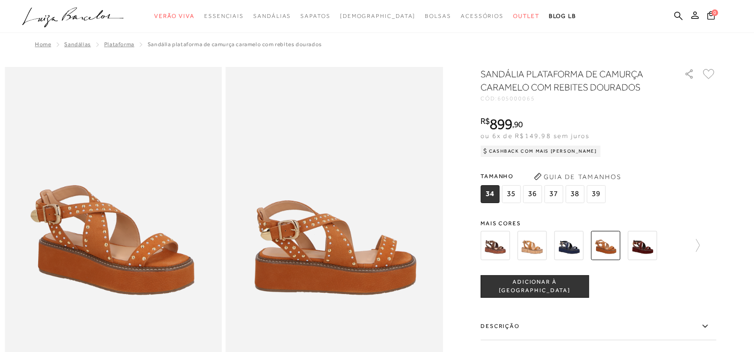
click at [640, 248] on img at bounding box center [641, 245] width 29 height 29
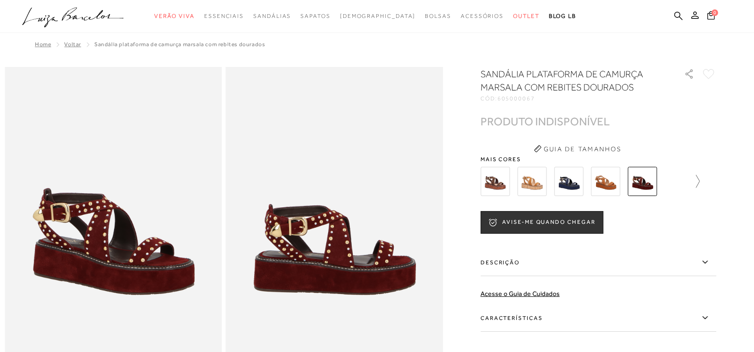
click at [699, 181] on icon at bounding box center [692, 181] width 13 height 13
click at [511, 178] on img at bounding box center [511, 181] width 29 height 29
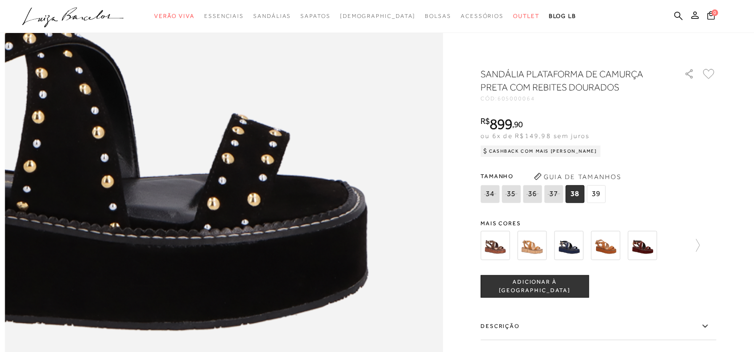
scroll to position [706, 0]
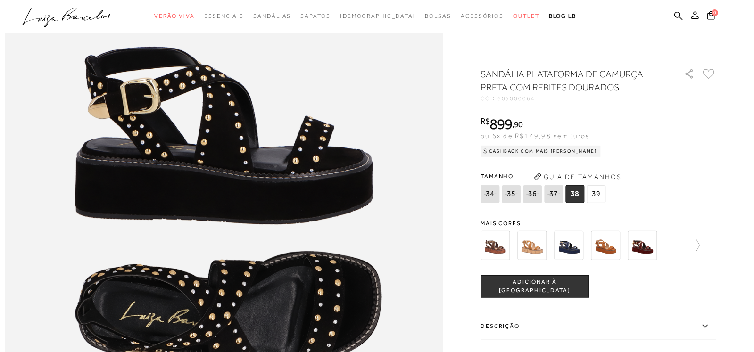
click at [496, 247] on img at bounding box center [494, 245] width 29 height 29
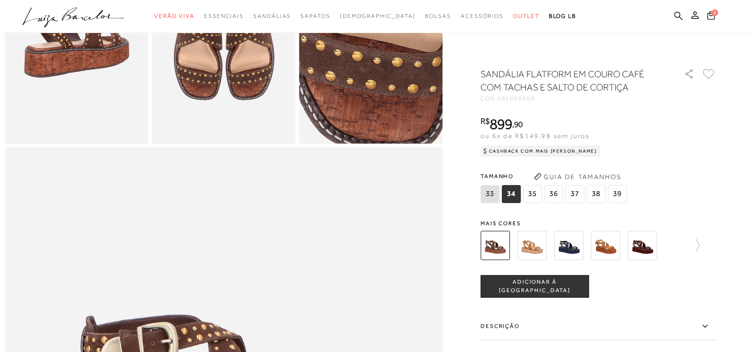
scroll to position [518, 0]
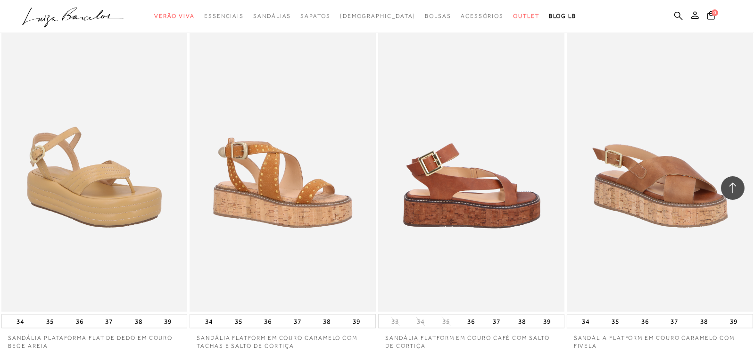
scroll to position [1790, 0]
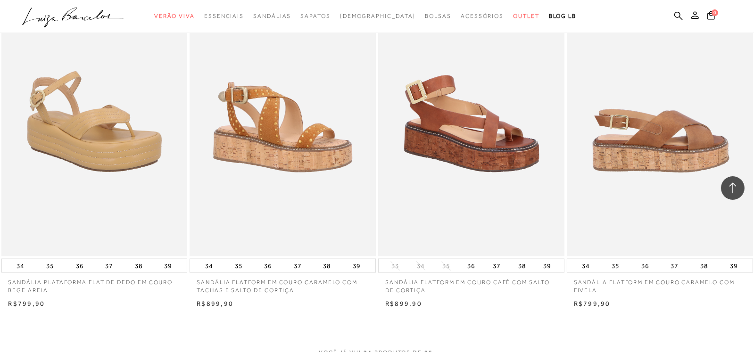
click at [679, 148] on img at bounding box center [659, 116] width 185 height 279
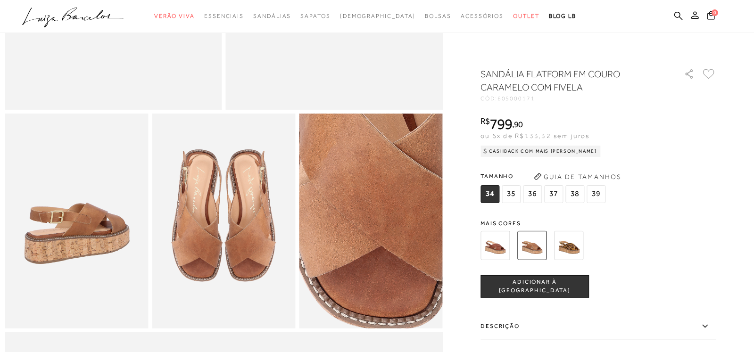
scroll to position [141, 0]
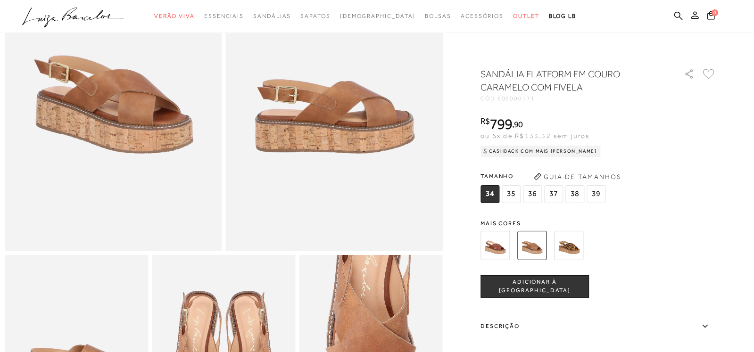
click at [576, 245] on img at bounding box center [568, 245] width 29 height 29
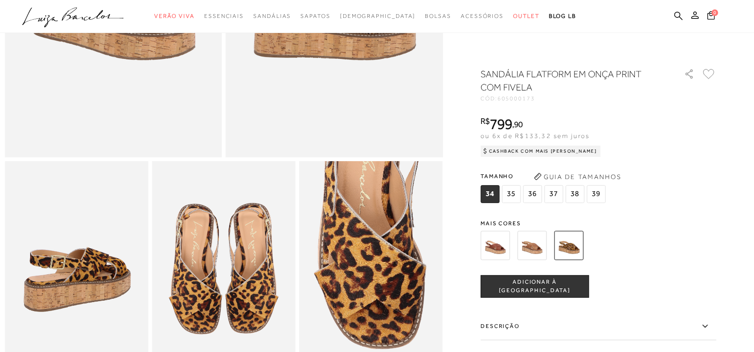
scroll to position [235, 0]
click at [501, 246] on img at bounding box center [494, 245] width 29 height 29
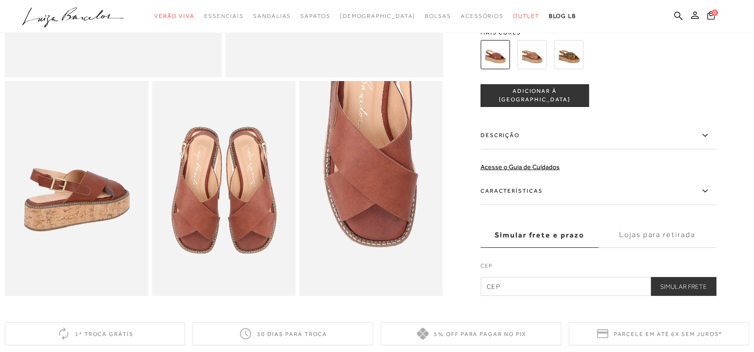
scroll to position [329, 0]
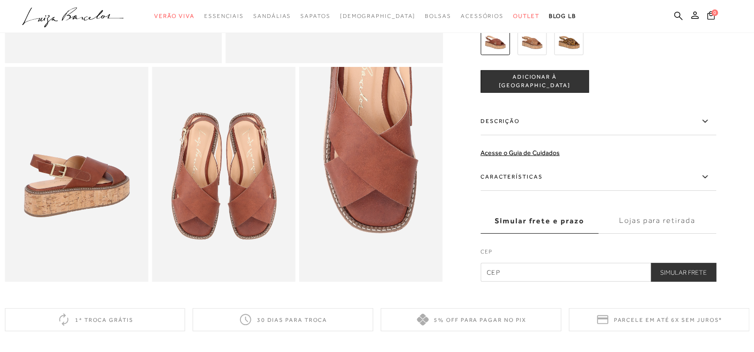
click at [535, 52] on img at bounding box center [531, 40] width 29 height 29
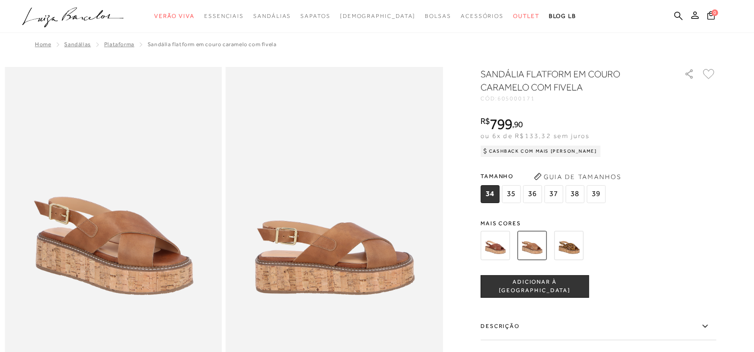
scroll to position [329, 0]
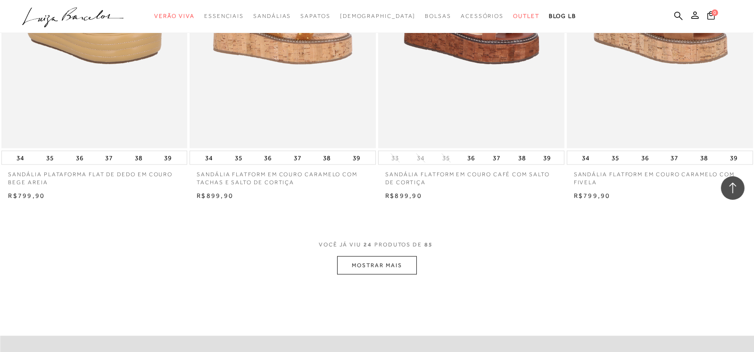
scroll to position [1979, 0]
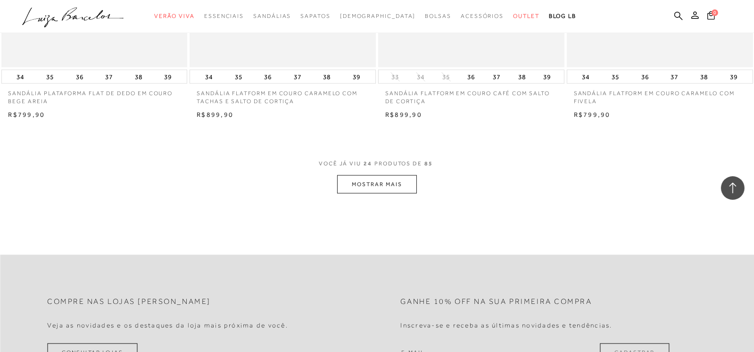
click at [381, 186] on button "MOSTRAR MAIS" at bounding box center [376, 184] width 79 height 18
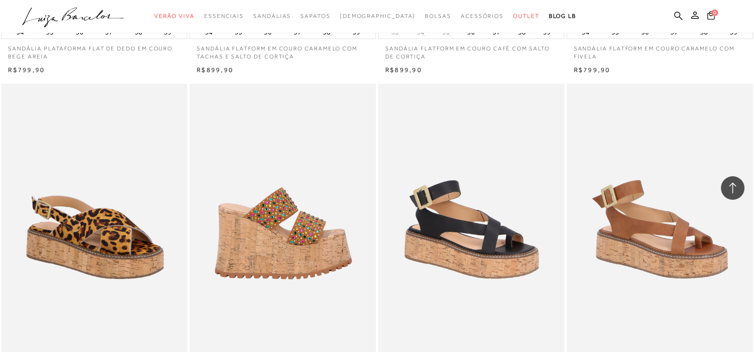
scroll to position [2121, 0]
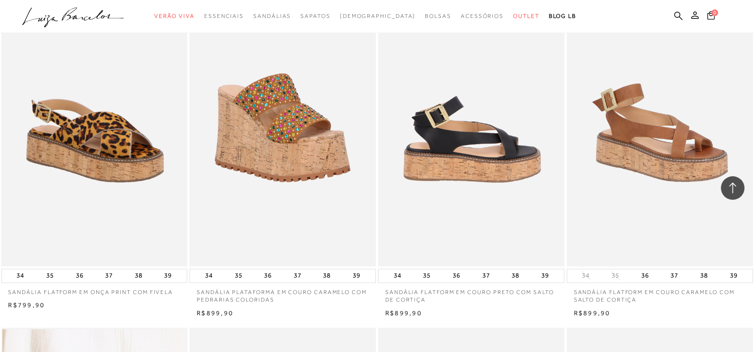
click at [479, 148] on img at bounding box center [471, 126] width 185 height 279
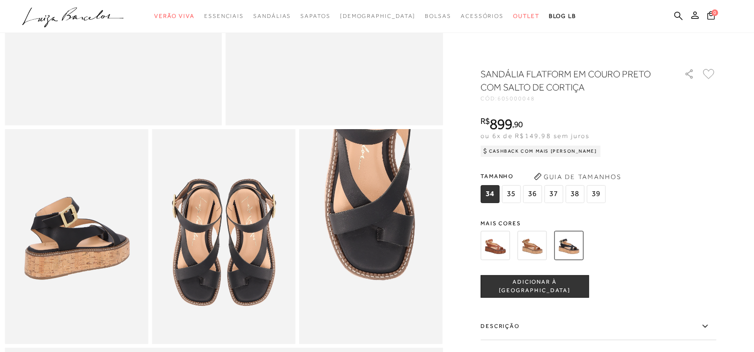
scroll to position [283, 0]
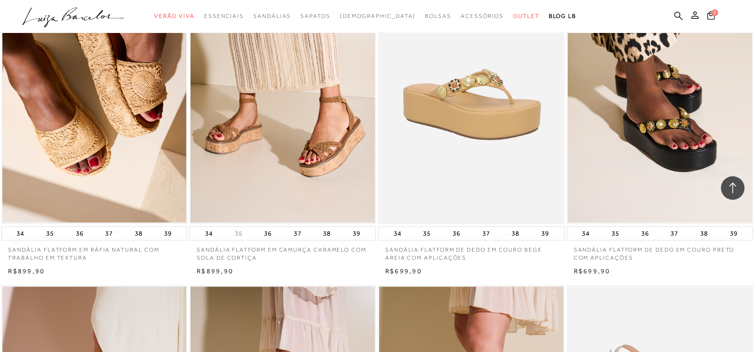
scroll to position [2733, 0]
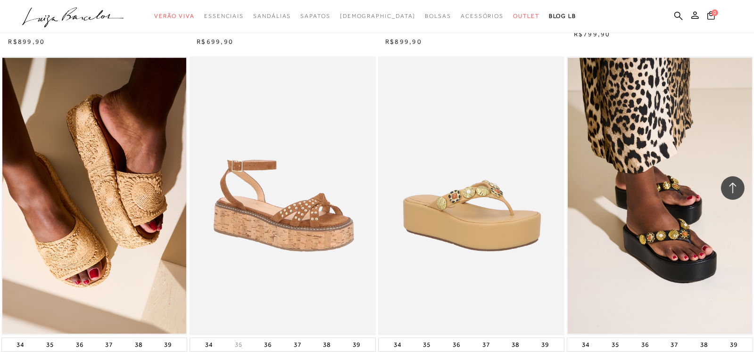
click at [280, 204] on img at bounding box center [282, 195] width 185 height 279
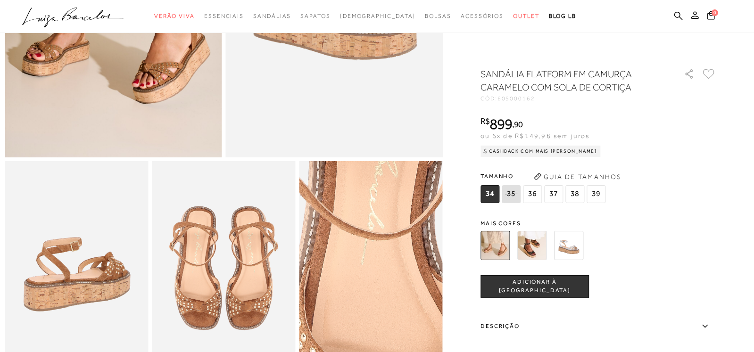
scroll to position [94, 0]
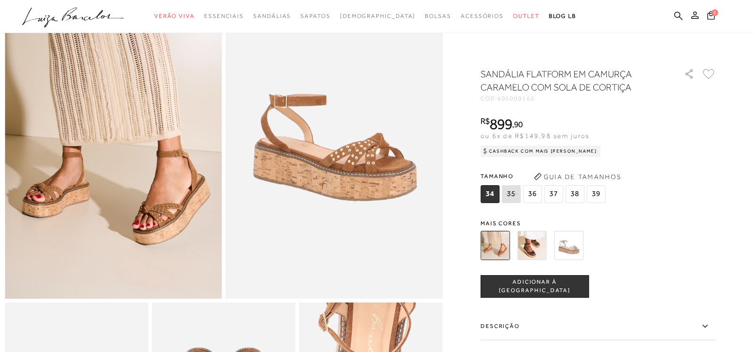
click at [533, 246] on img at bounding box center [531, 245] width 29 height 29
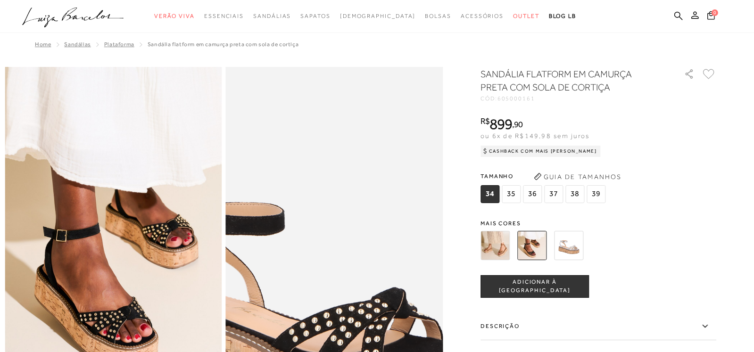
scroll to position [94, 0]
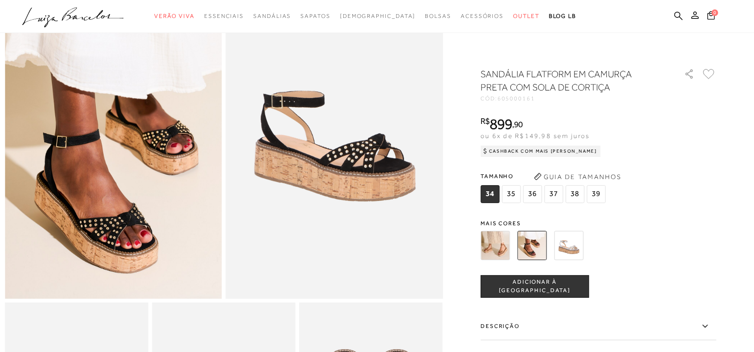
click at [575, 245] on img at bounding box center [568, 245] width 29 height 29
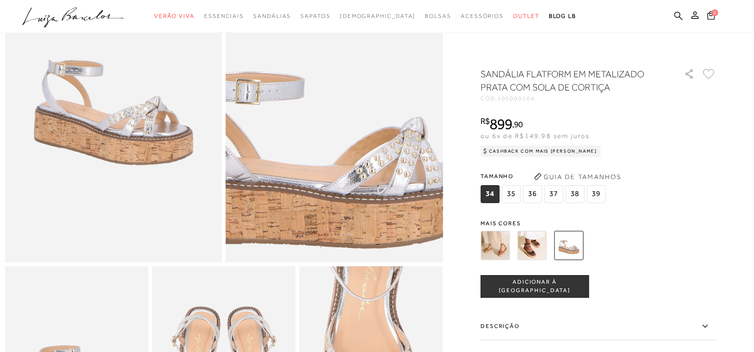
scroll to position [235, 0]
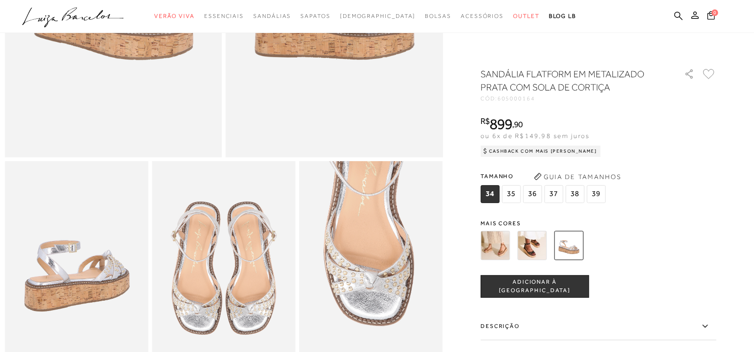
click at [532, 245] on img at bounding box center [531, 245] width 29 height 29
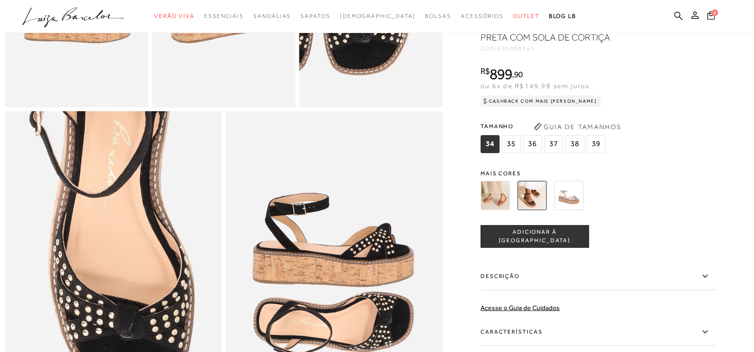
scroll to position [612, 0]
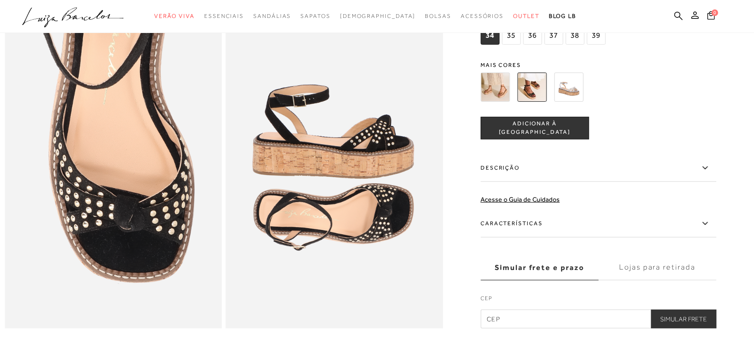
click at [503, 97] on img at bounding box center [494, 87] width 29 height 29
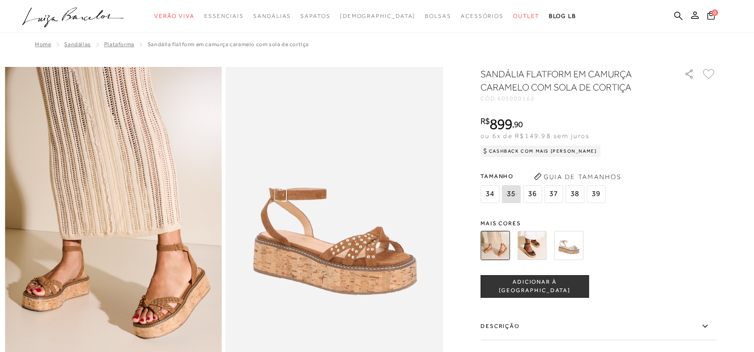
click at [575, 248] on img at bounding box center [568, 245] width 29 height 29
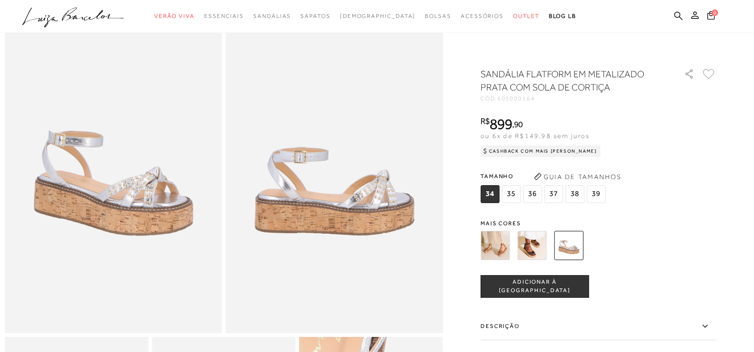
scroll to position [47, 0]
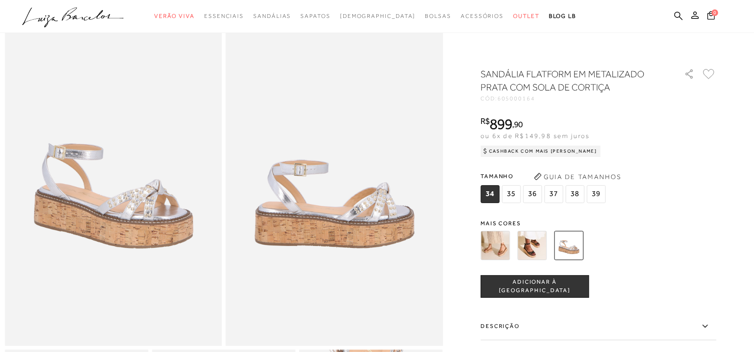
click at [536, 242] on img at bounding box center [531, 245] width 29 height 29
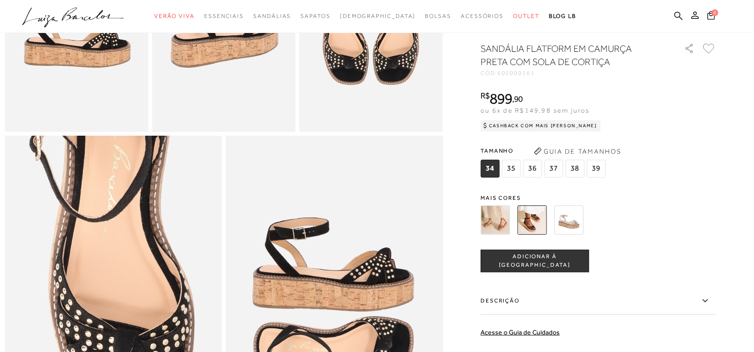
scroll to position [566, 0]
